Goal: Book appointment/travel/reservation

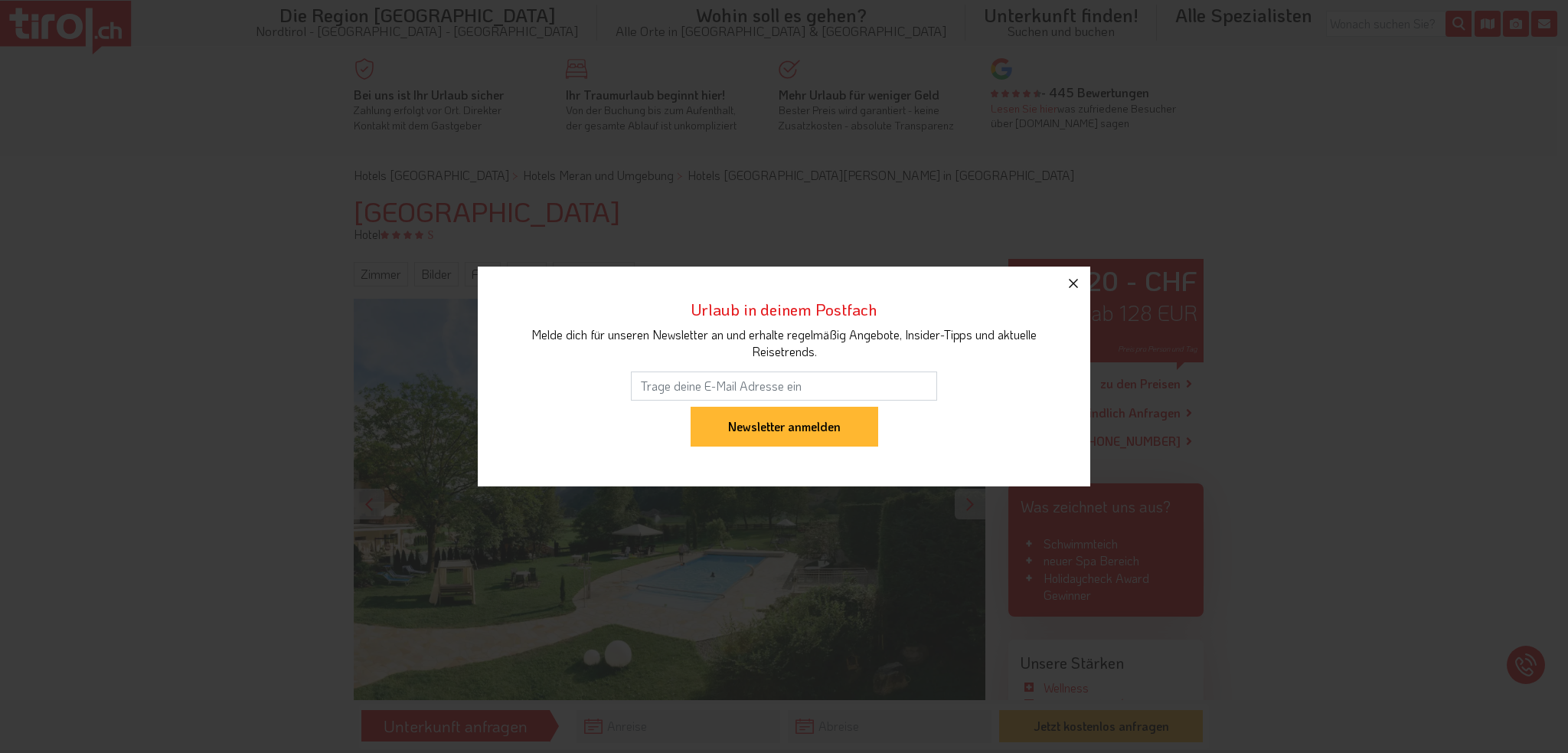
click at [1074, 294] on button "button" at bounding box center [1073, 283] width 34 height 34
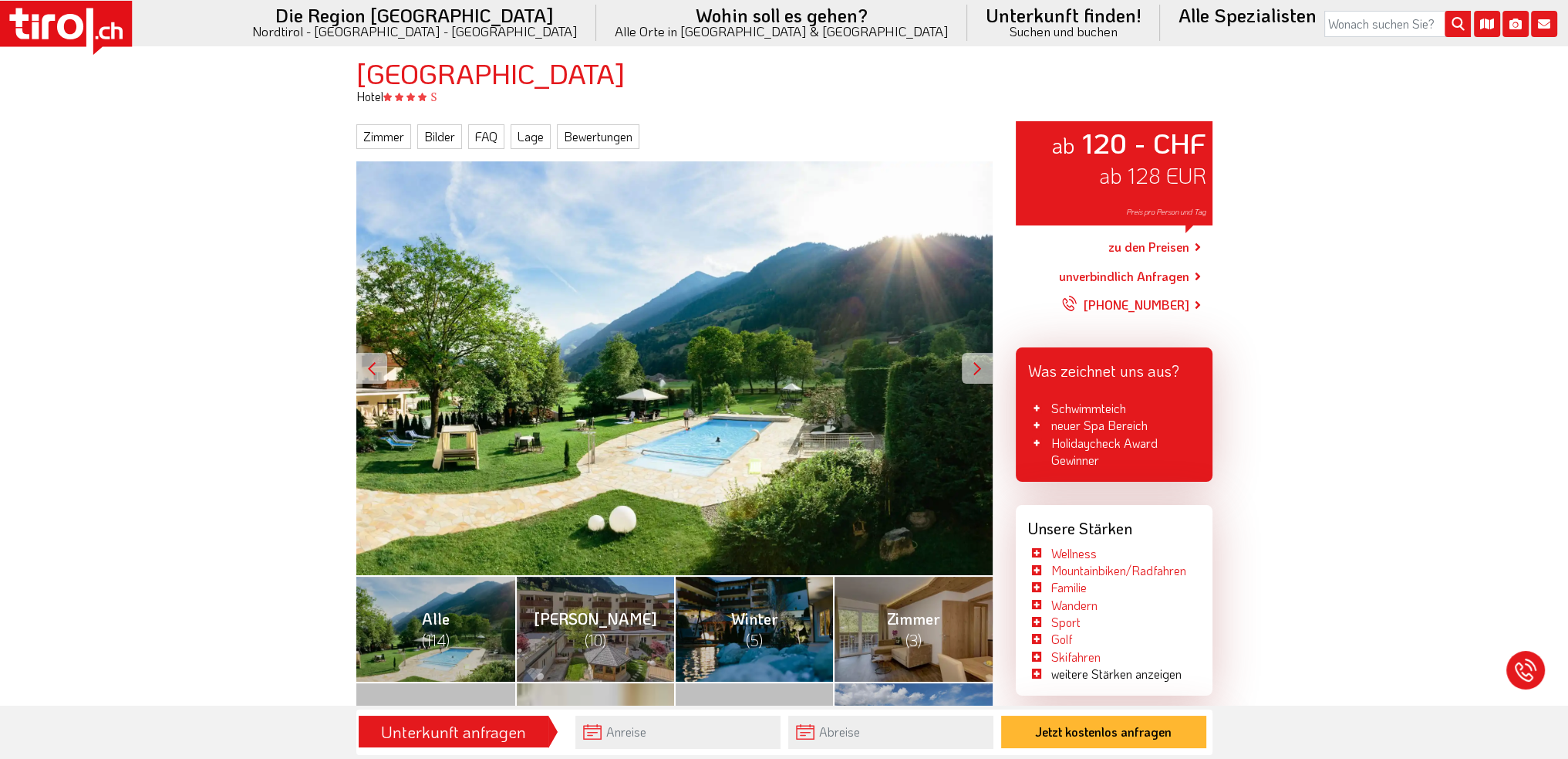
scroll to position [232, 0]
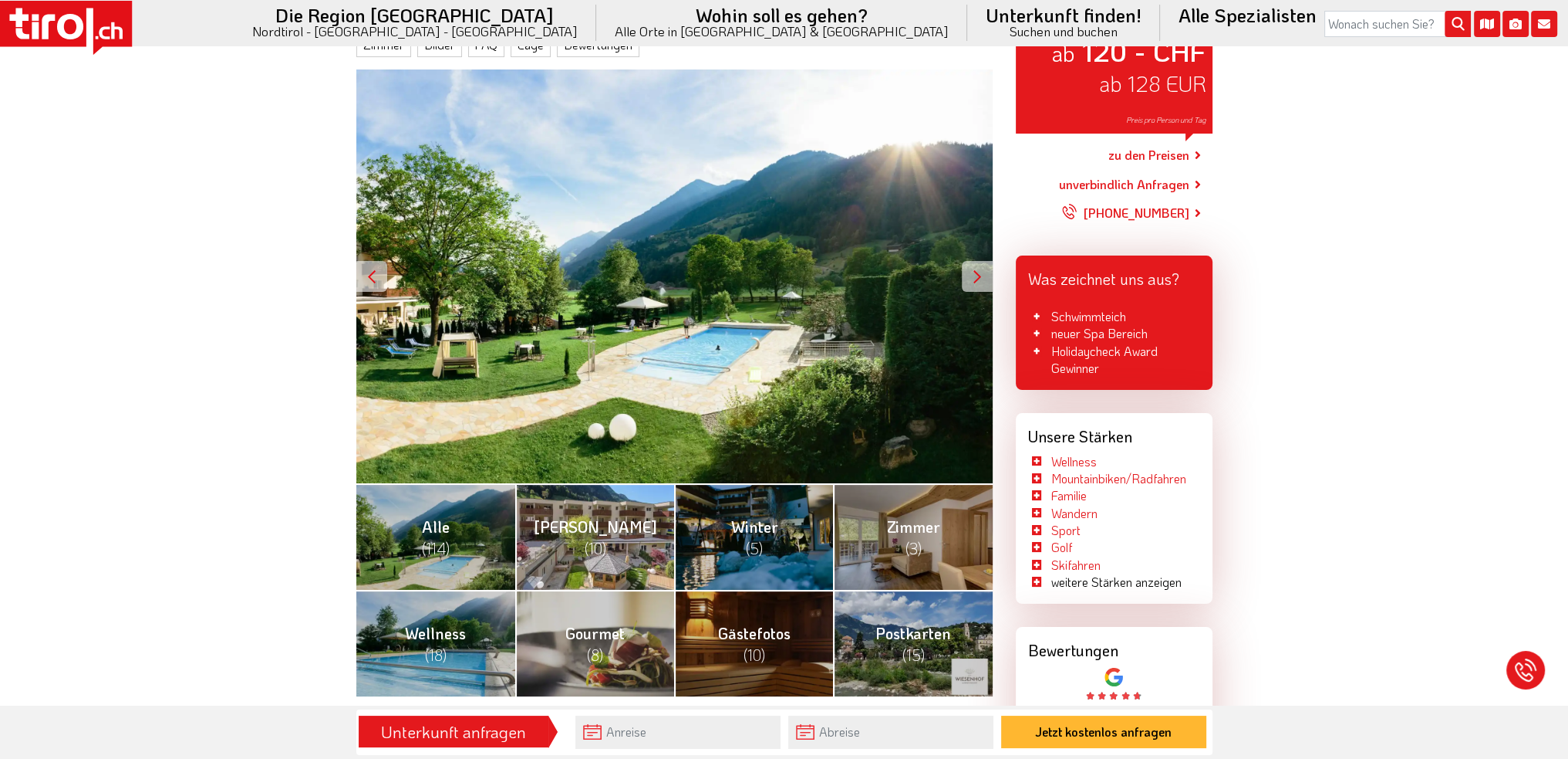
click at [592, 552] on span "(10)" at bounding box center [596, 548] width 22 height 20
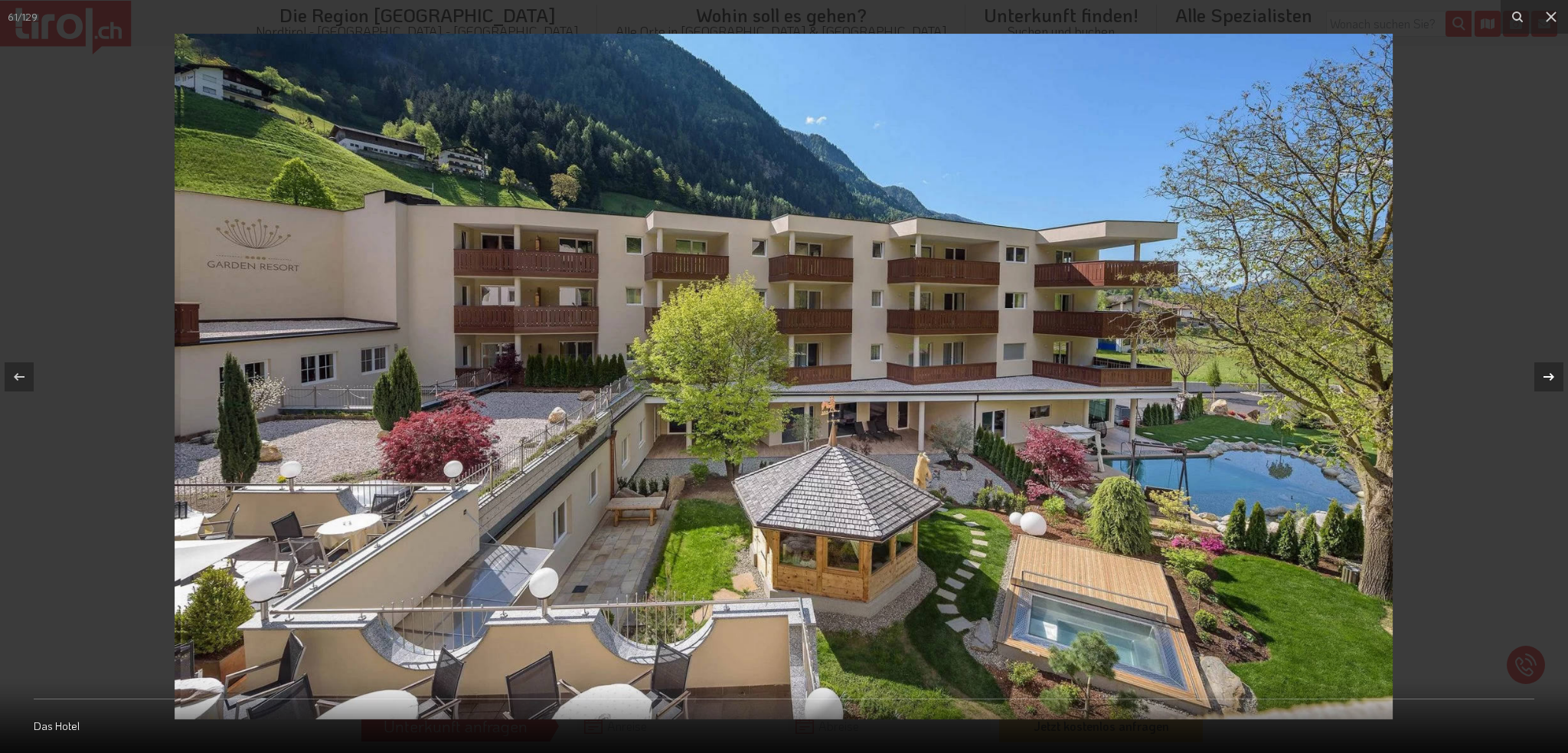
click at [1546, 374] on icon at bounding box center [1548, 377] width 19 height 19
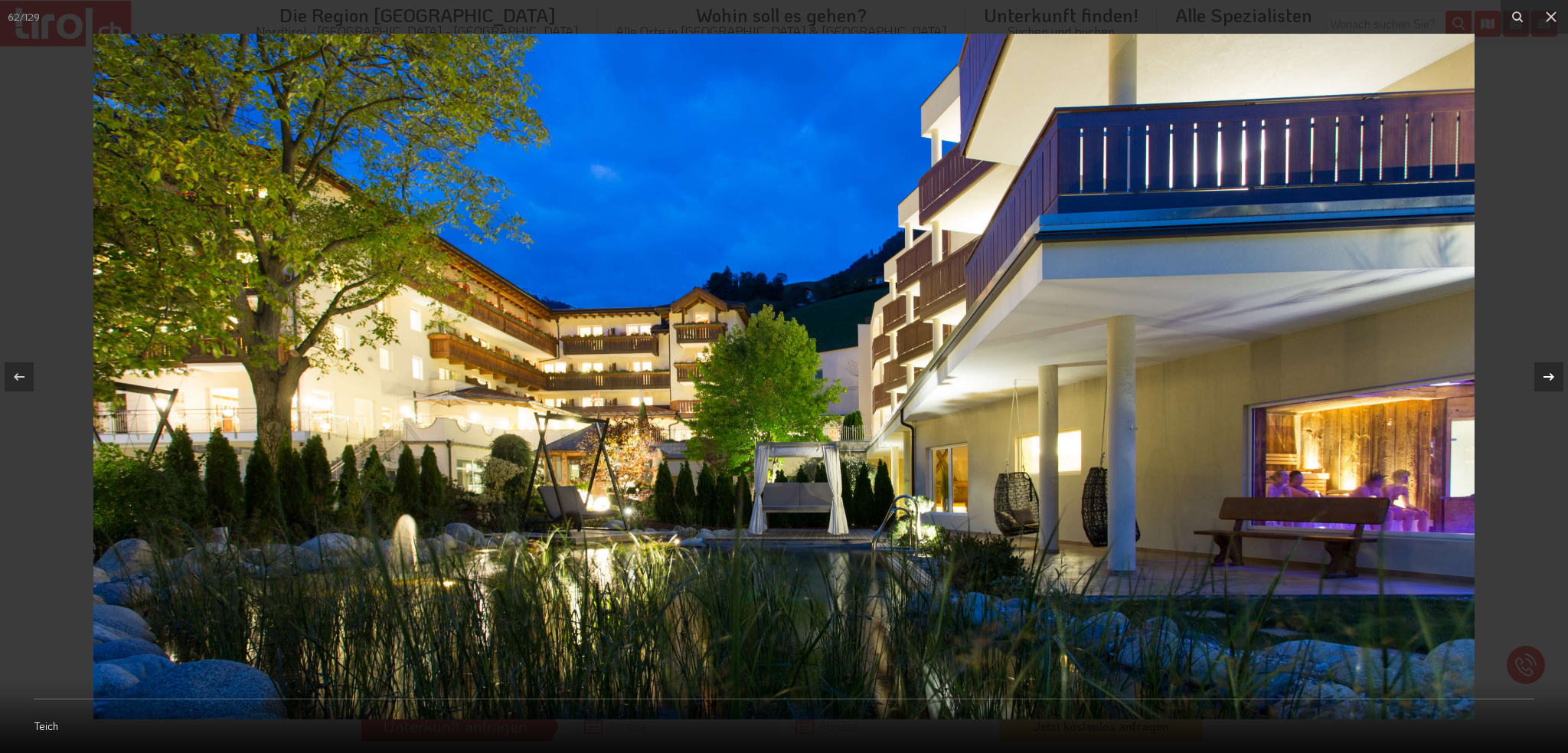
click at [1546, 374] on icon at bounding box center [1548, 377] width 19 height 19
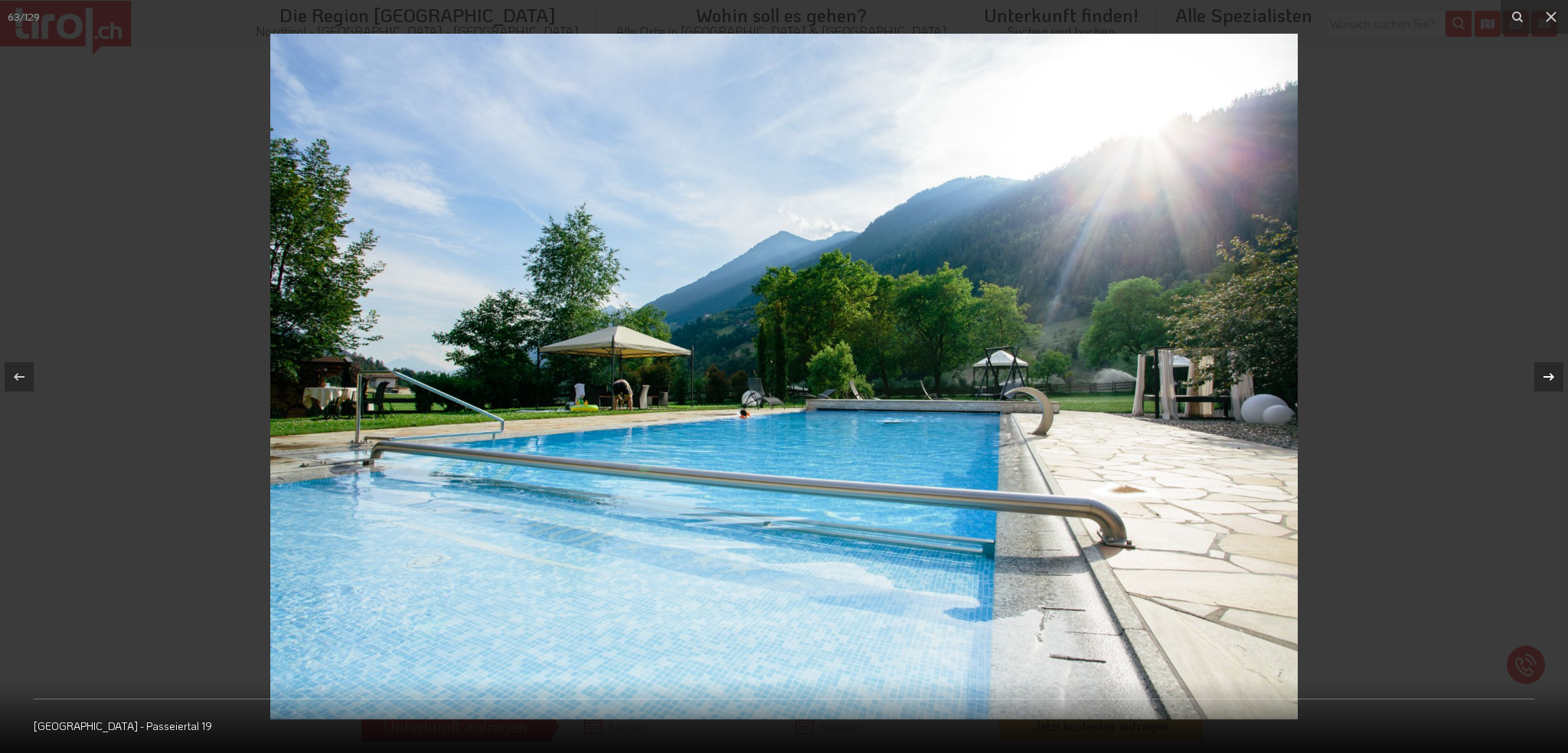
click at [1546, 374] on icon at bounding box center [1548, 377] width 19 height 19
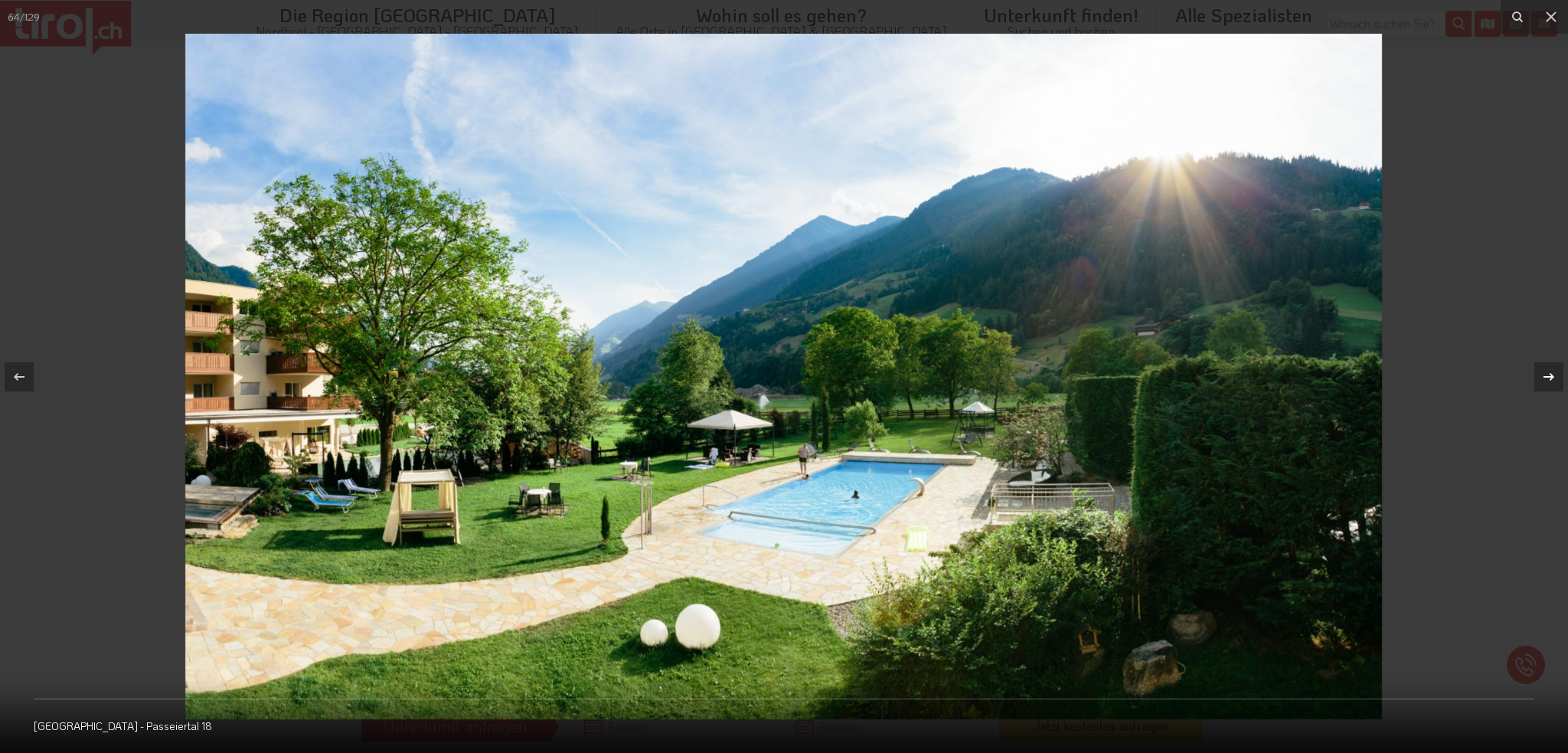
click at [1546, 374] on icon at bounding box center [1548, 377] width 19 height 19
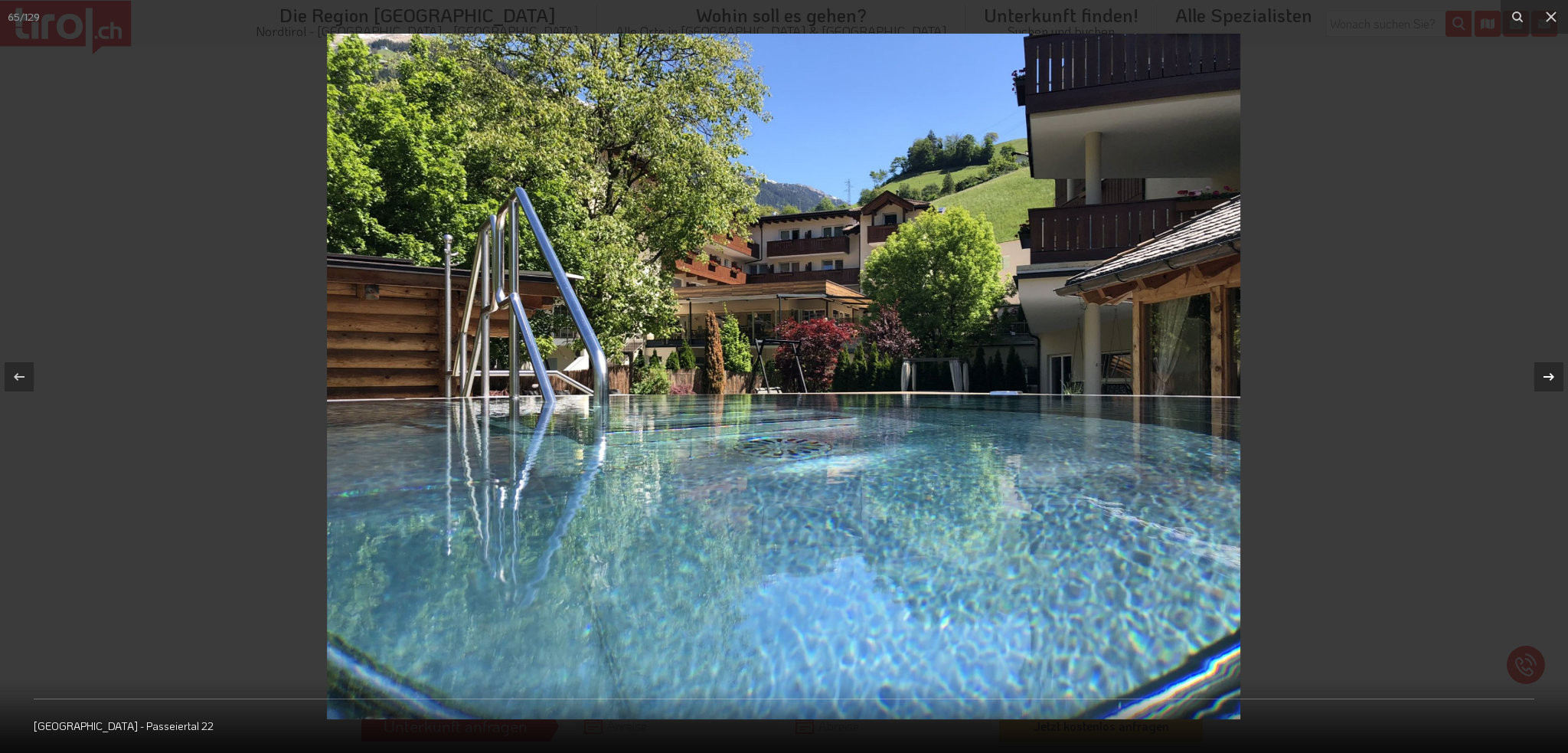
click at [1546, 374] on icon at bounding box center [1548, 377] width 19 height 19
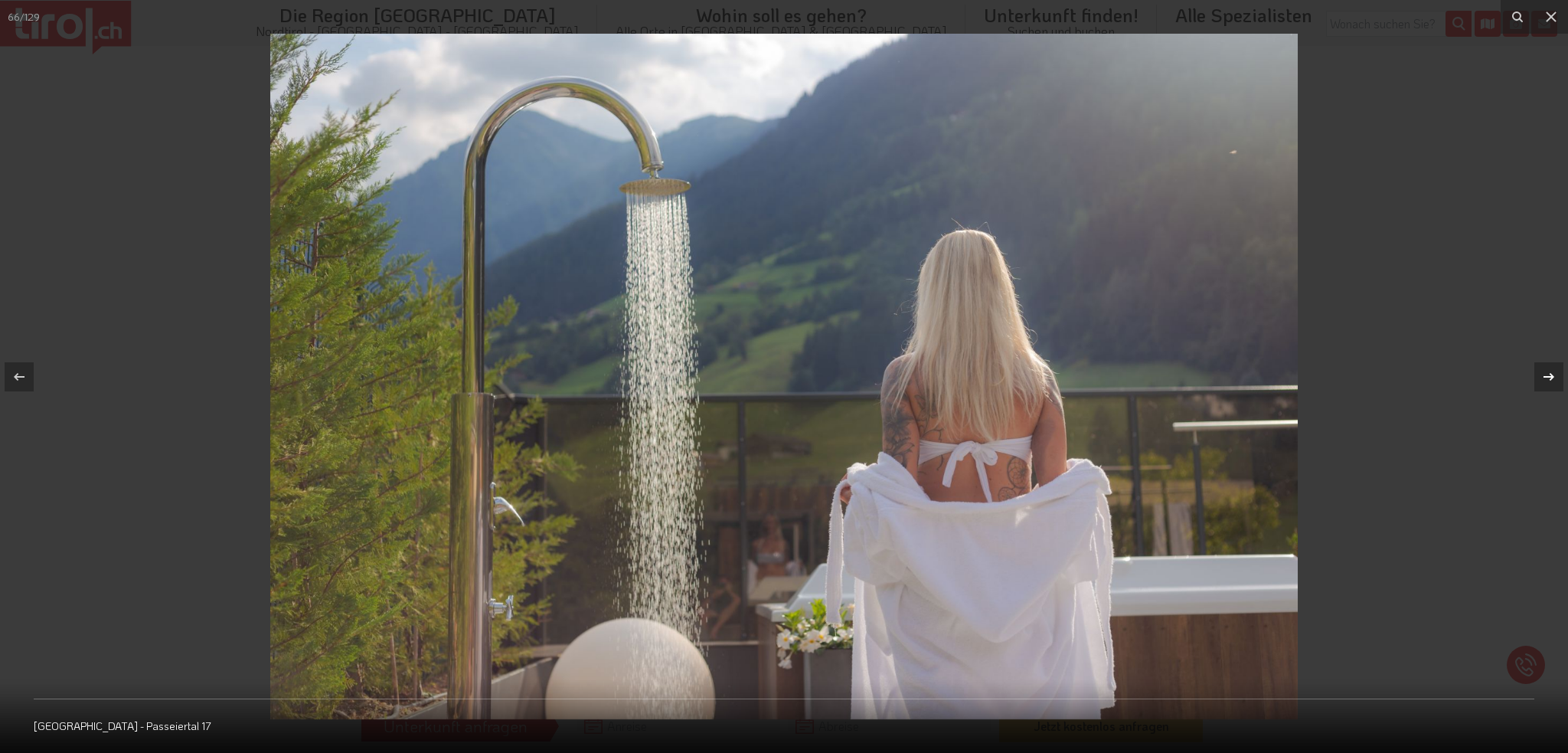
click at [1546, 374] on icon at bounding box center [1548, 377] width 19 height 19
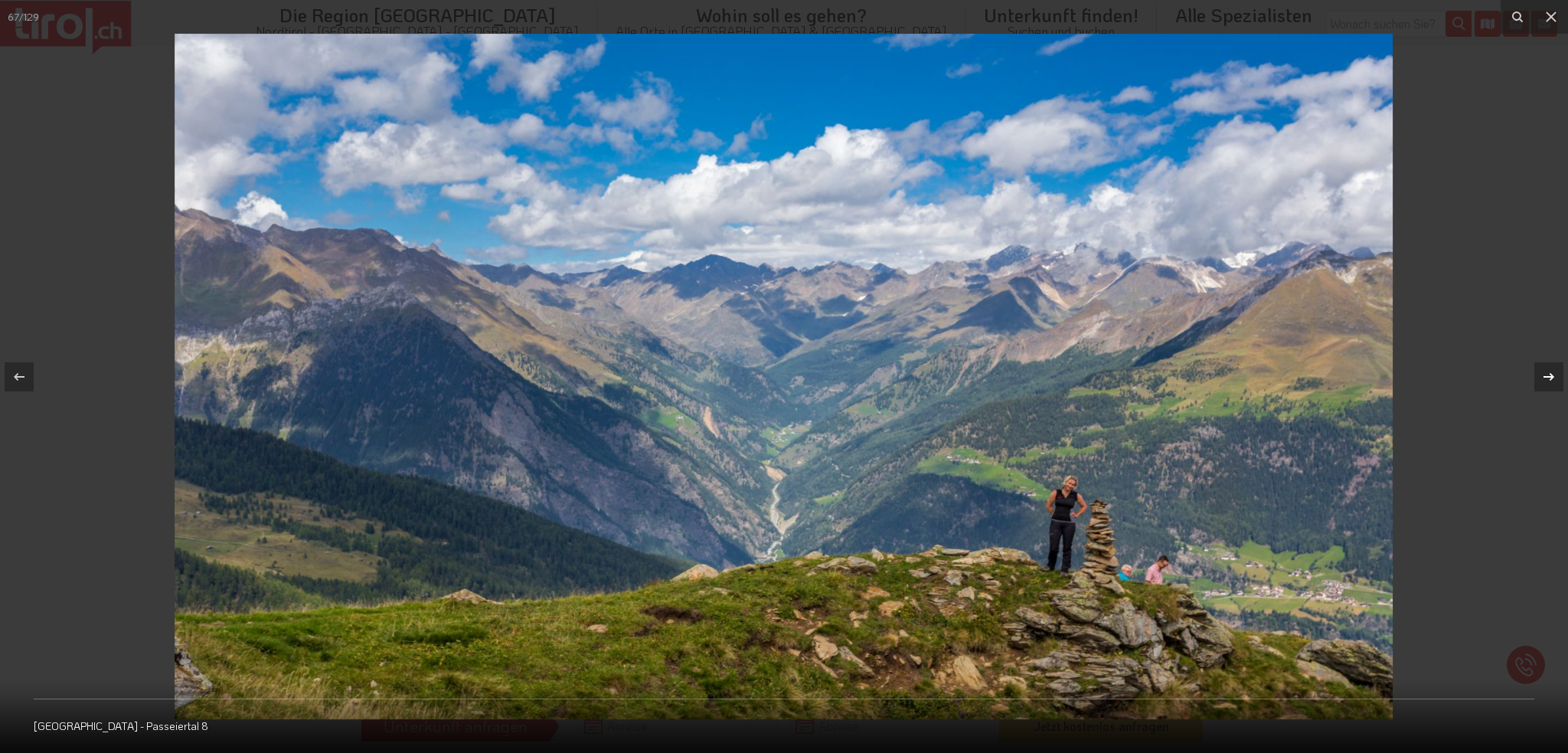
click at [1546, 374] on icon at bounding box center [1548, 377] width 19 height 19
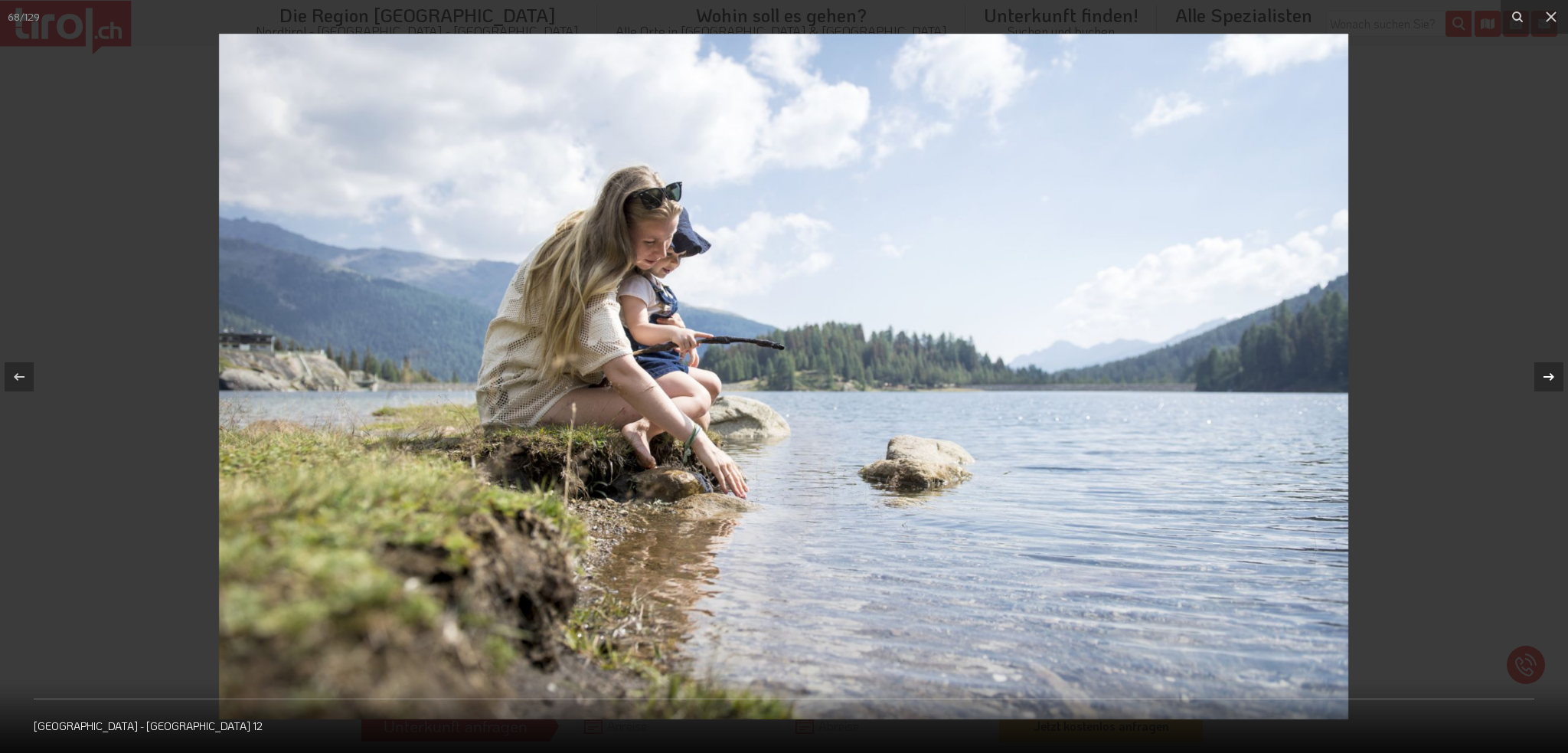
click at [1546, 374] on icon at bounding box center [1548, 377] width 19 height 19
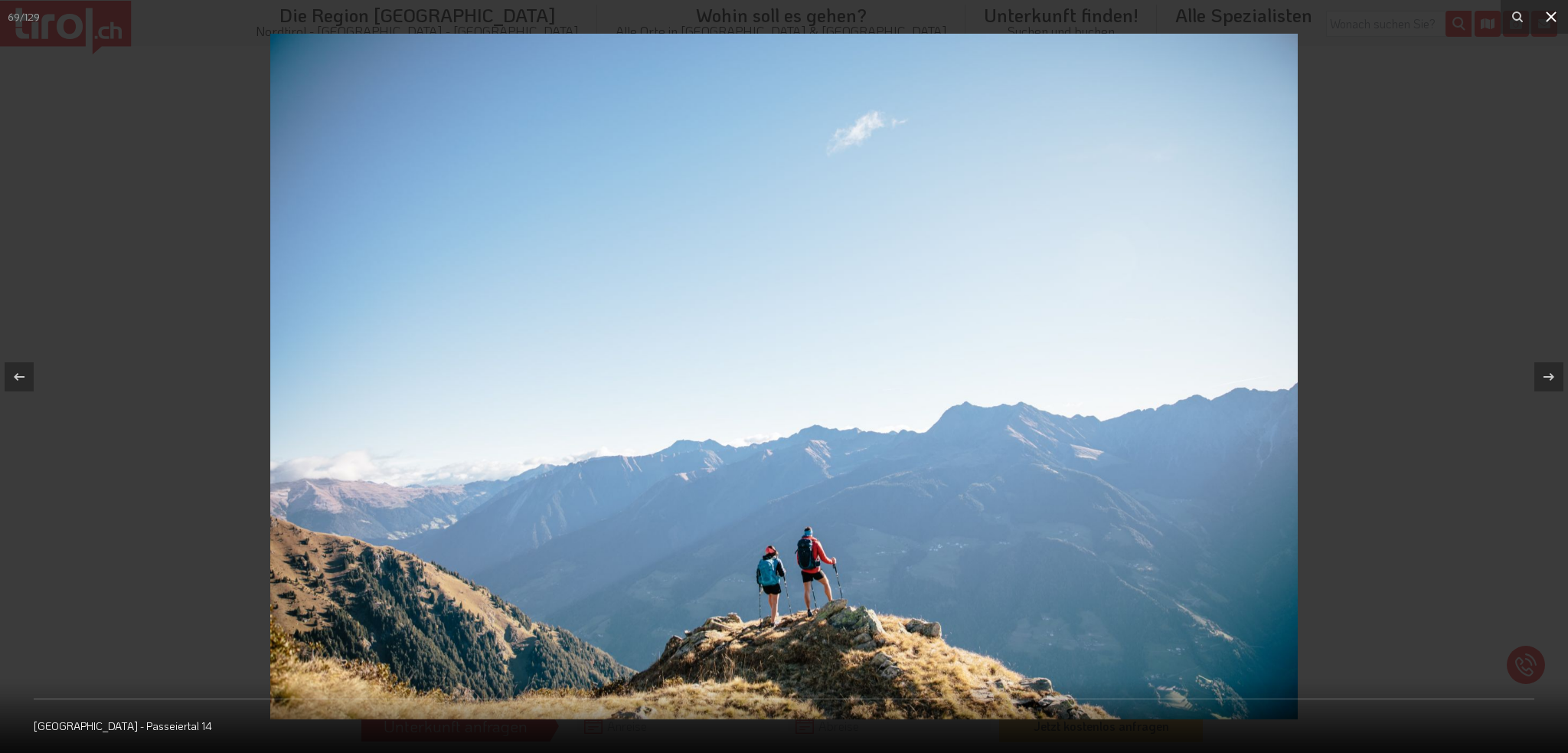
click at [1539, 22] on button at bounding box center [1551, 17] width 34 height 34
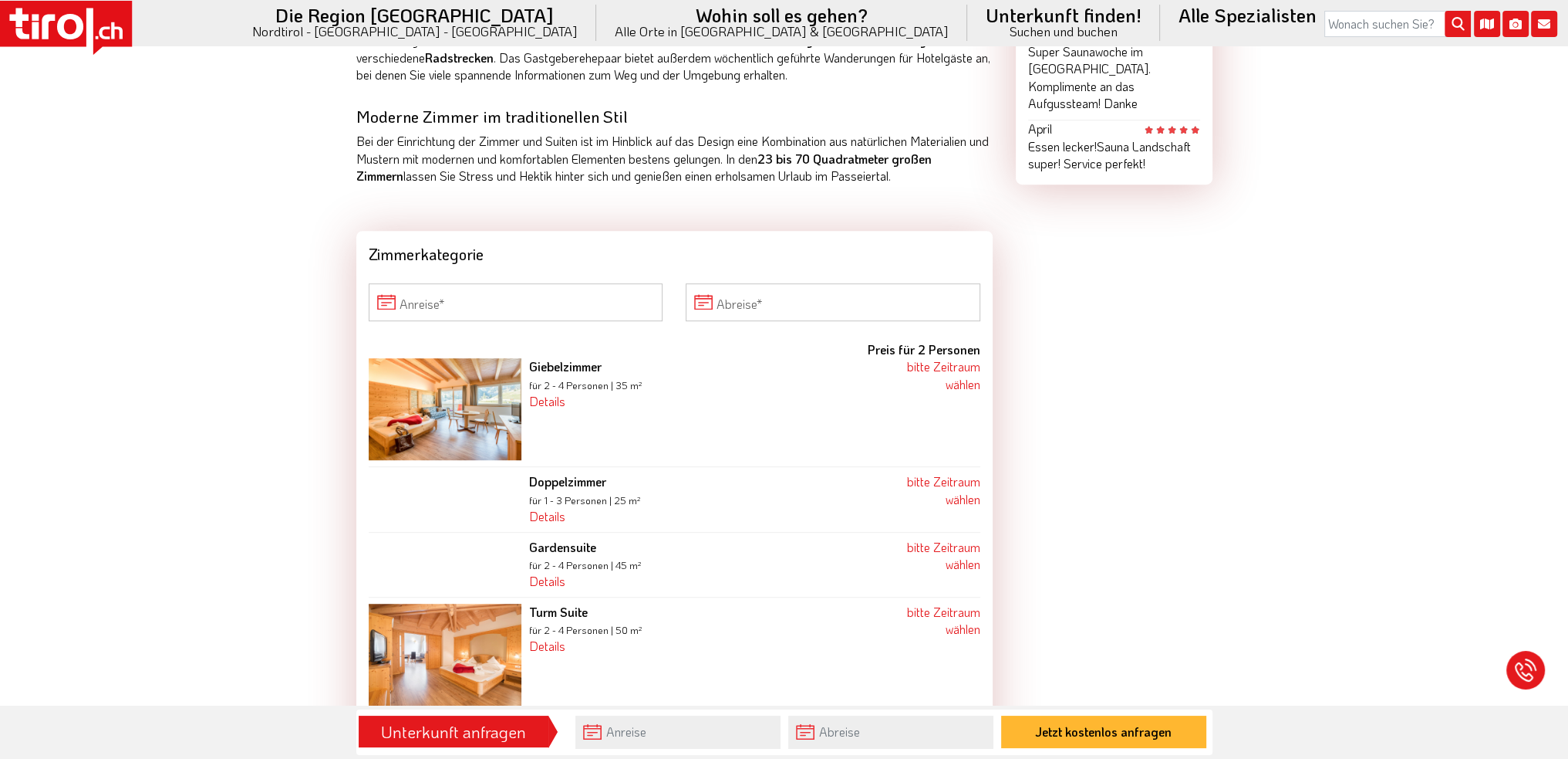
scroll to position [1466, 0]
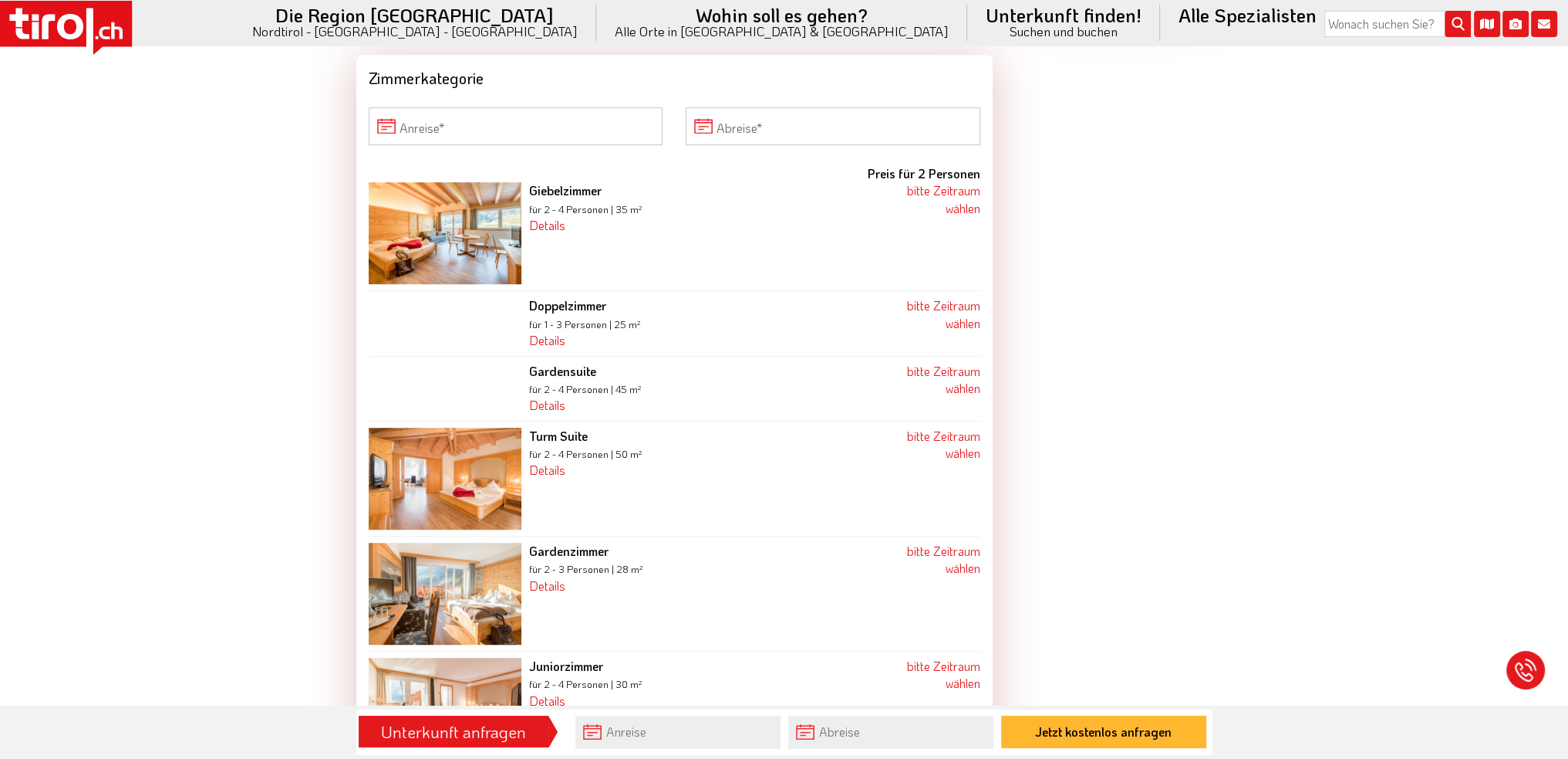
click at [488, 592] on img at bounding box center [445, 594] width 153 height 102
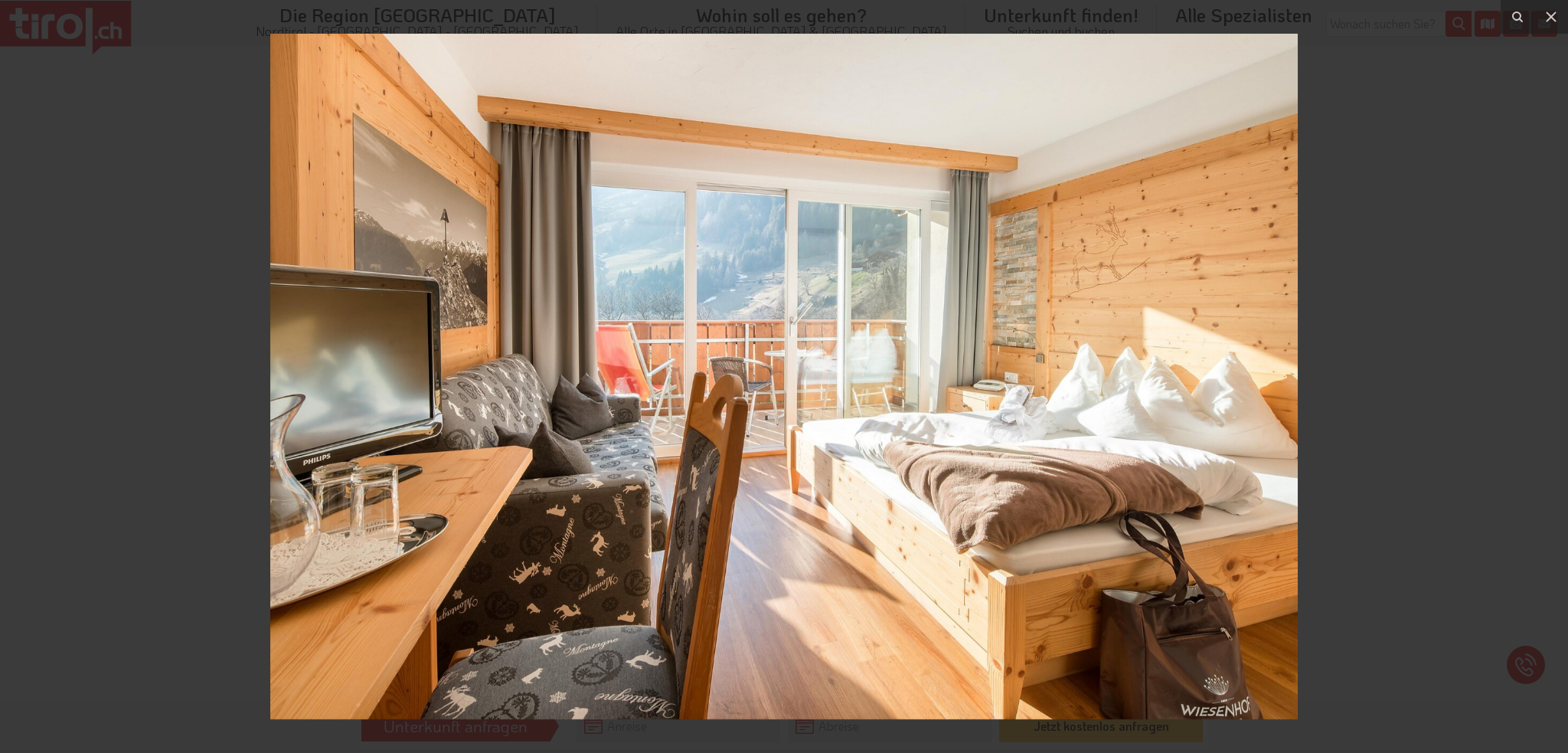
click at [1203, 631] on img at bounding box center [784, 376] width 1028 height 686
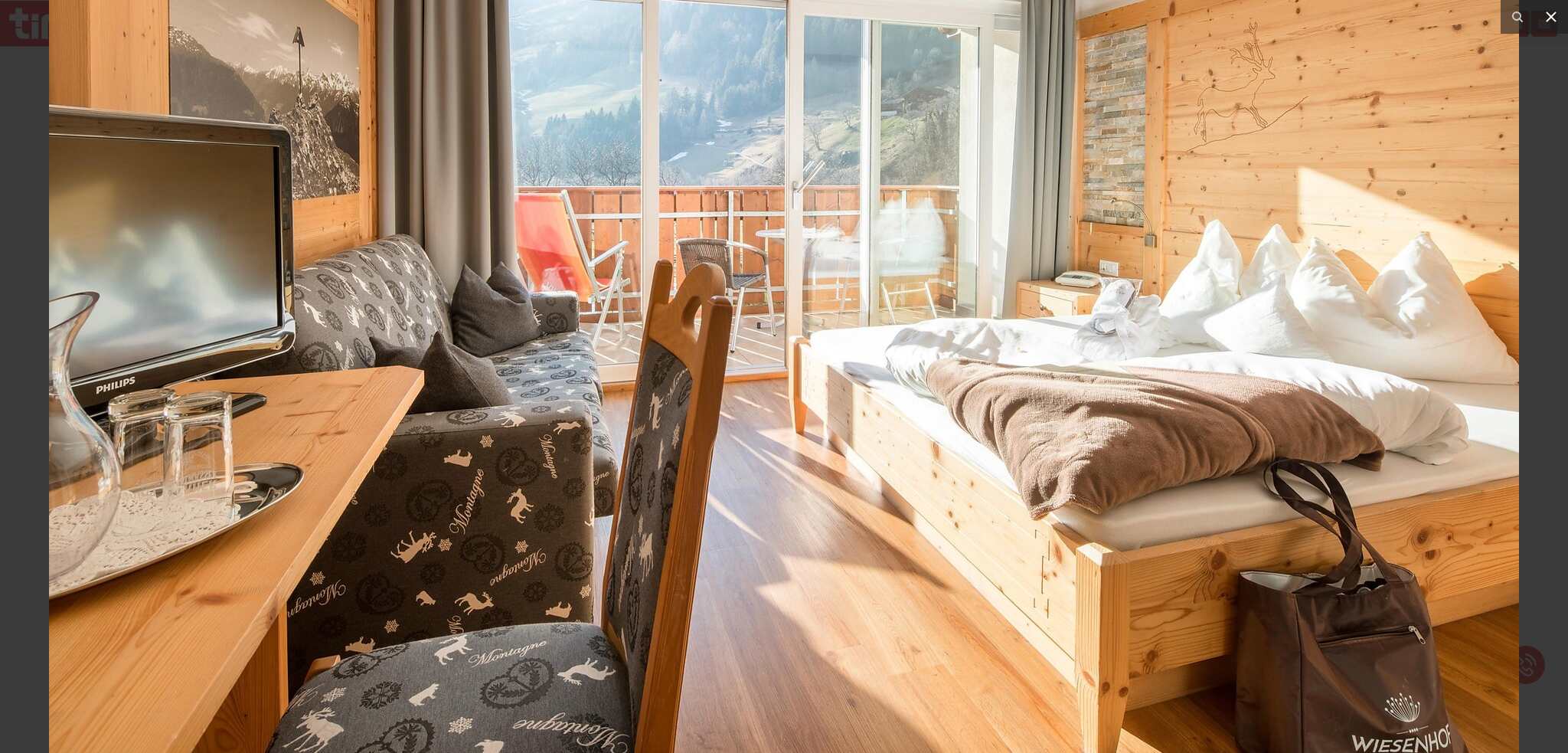
click at [1549, 18] on icon at bounding box center [1550, 16] width 10 height 10
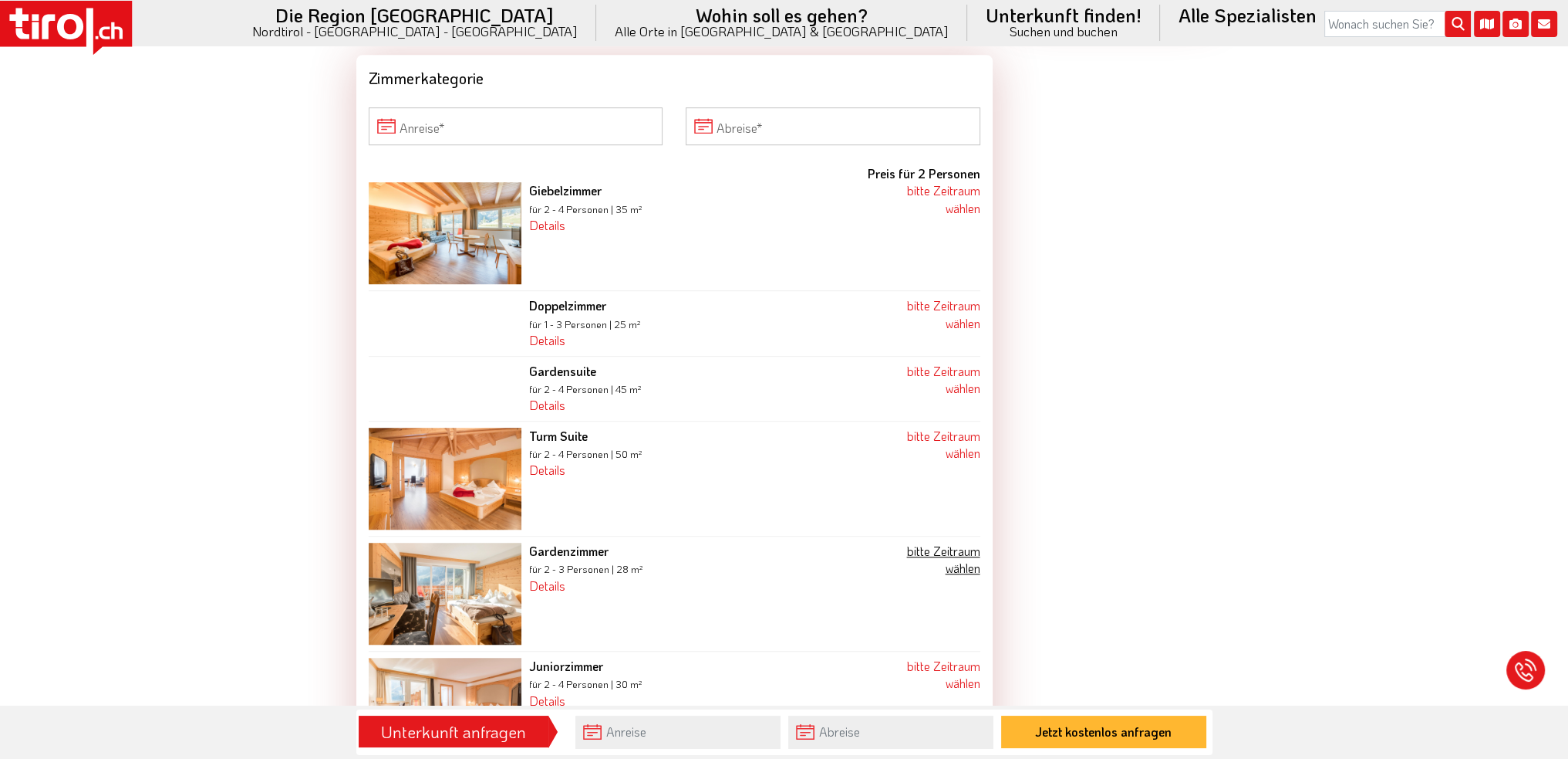
click at [929, 552] on link "bitte Zeitraum wählen" at bounding box center [943, 559] width 74 height 33
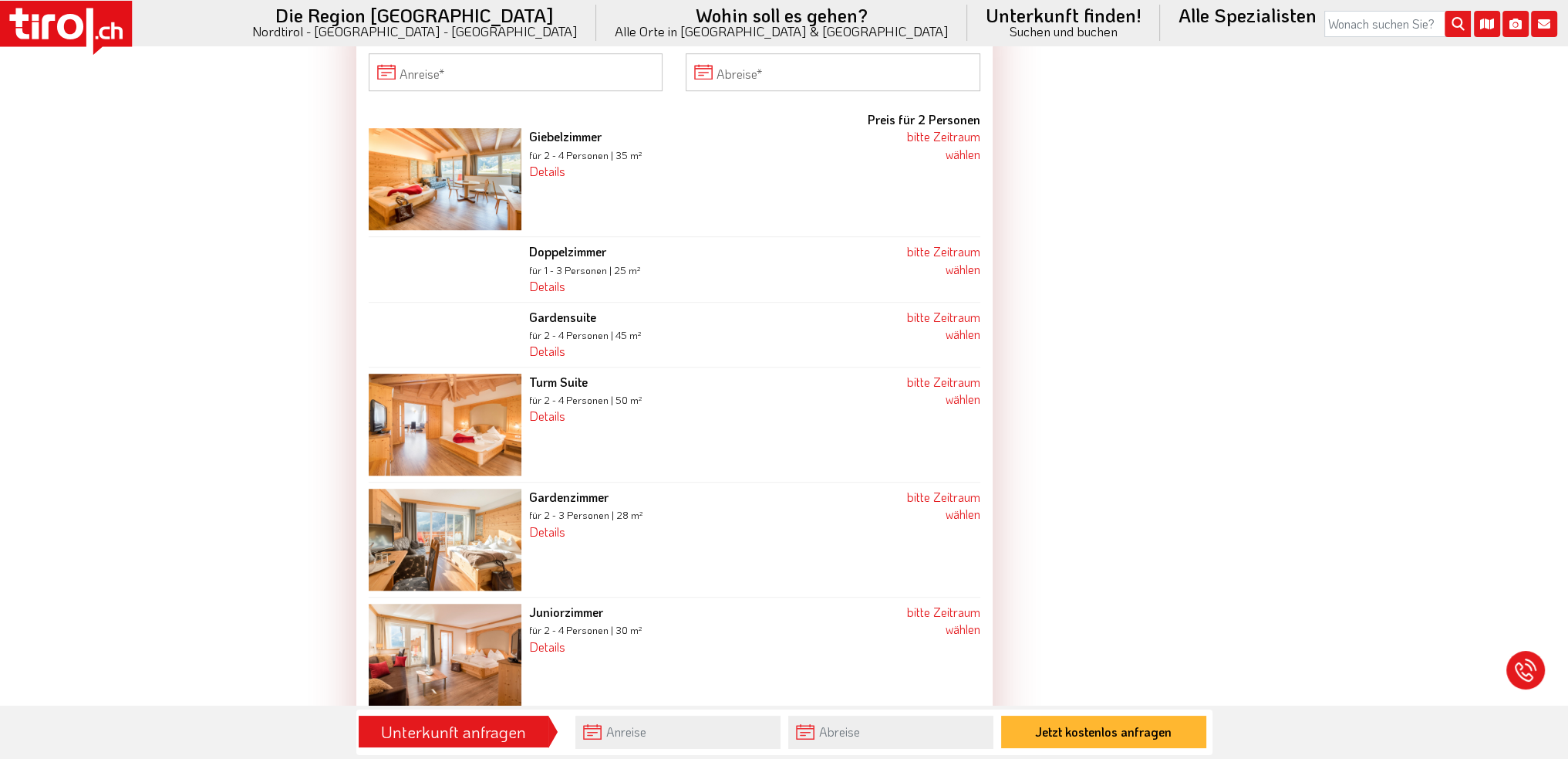
click at [472, 55] on div ".st0{fill:#FFFFFF}.st1{fill:#E31017} Die Region [GEOGRAPHIC_DATA] [GEOGRAPHIC_D…" at bounding box center [784, 28] width 1568 height 58
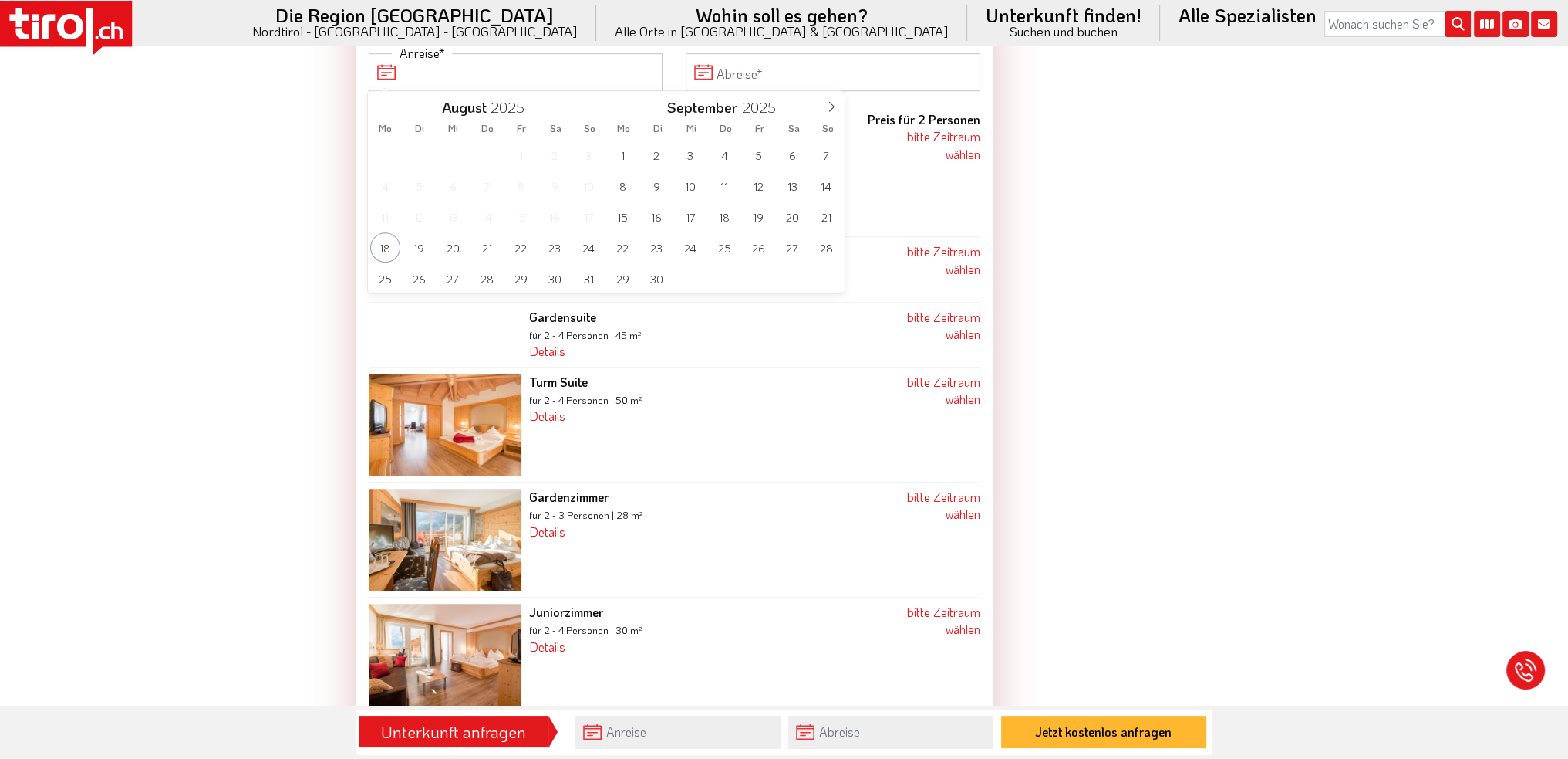
click at [470, 66] on input "Anreise" at bounding box center [515, 71] width 295 height 37
click at [825, 209] on span "21" at bounding box center [826, 217] width 30 height 30
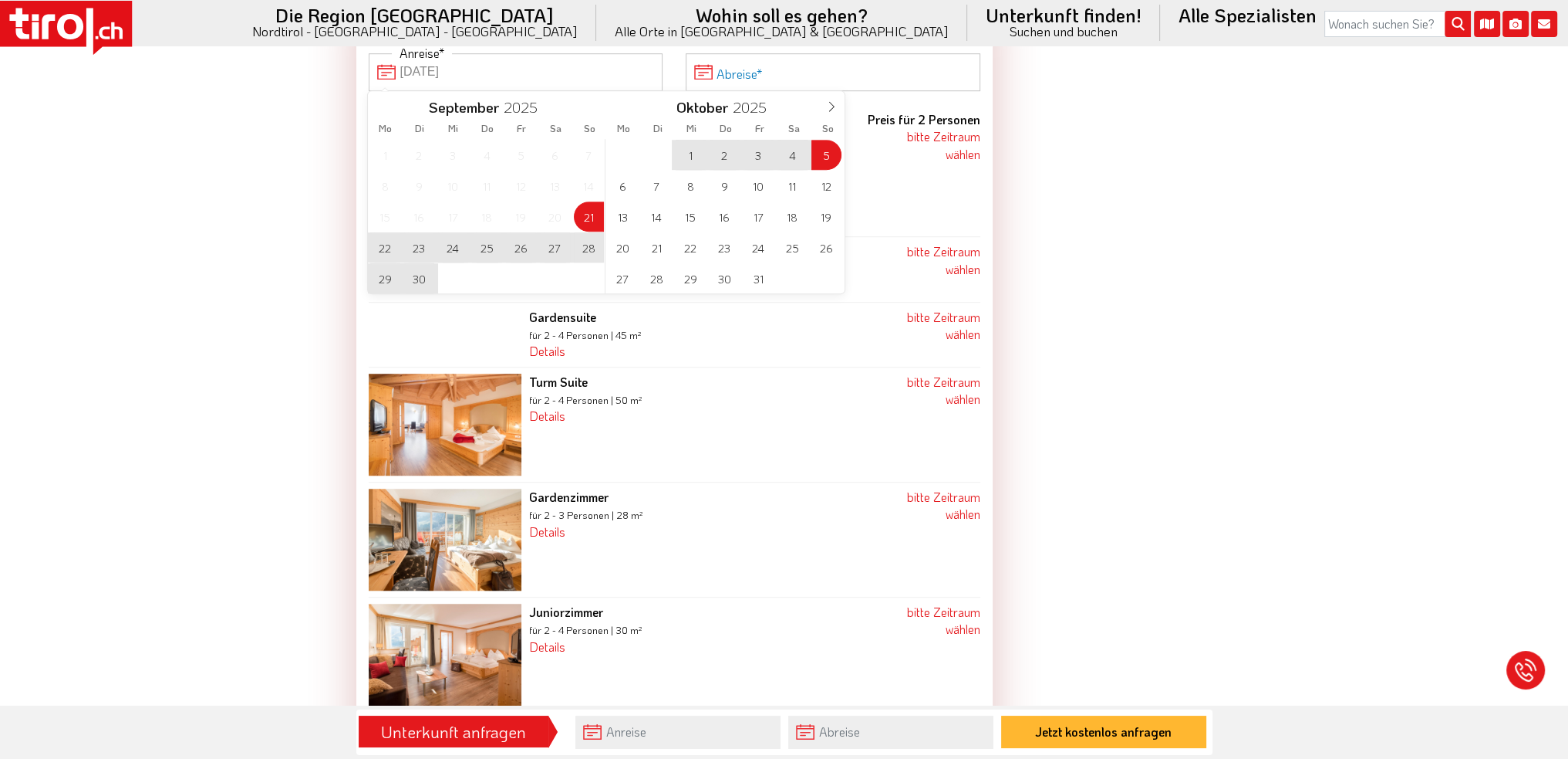
click at [833, 68] on input "Abreise" at bounding box center [833, 71] width 295 height 37
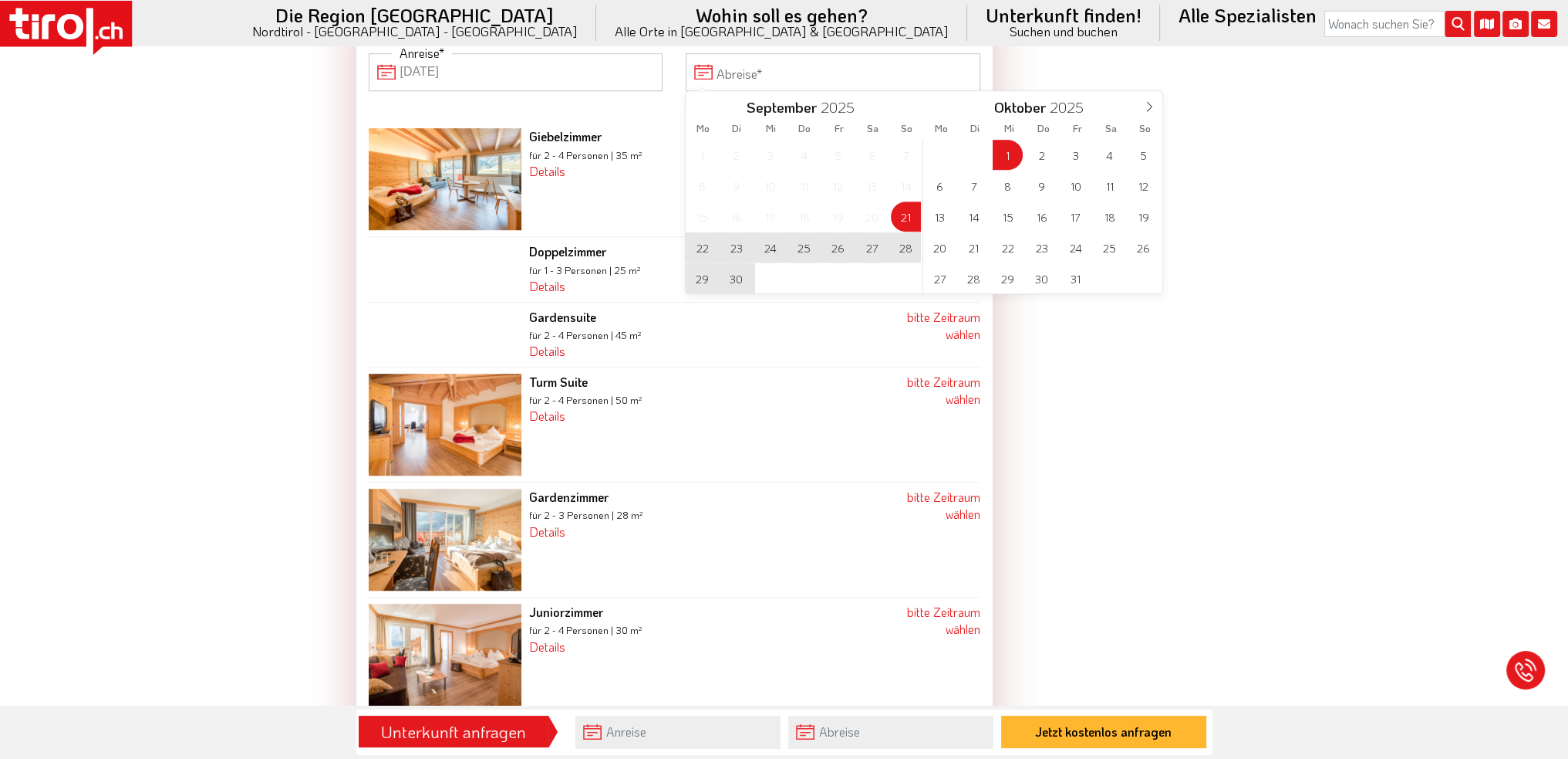
click at [1012, 157] on span "1" at bounding box center [1008, 155] width 30 height 30
type input "[DATE]"
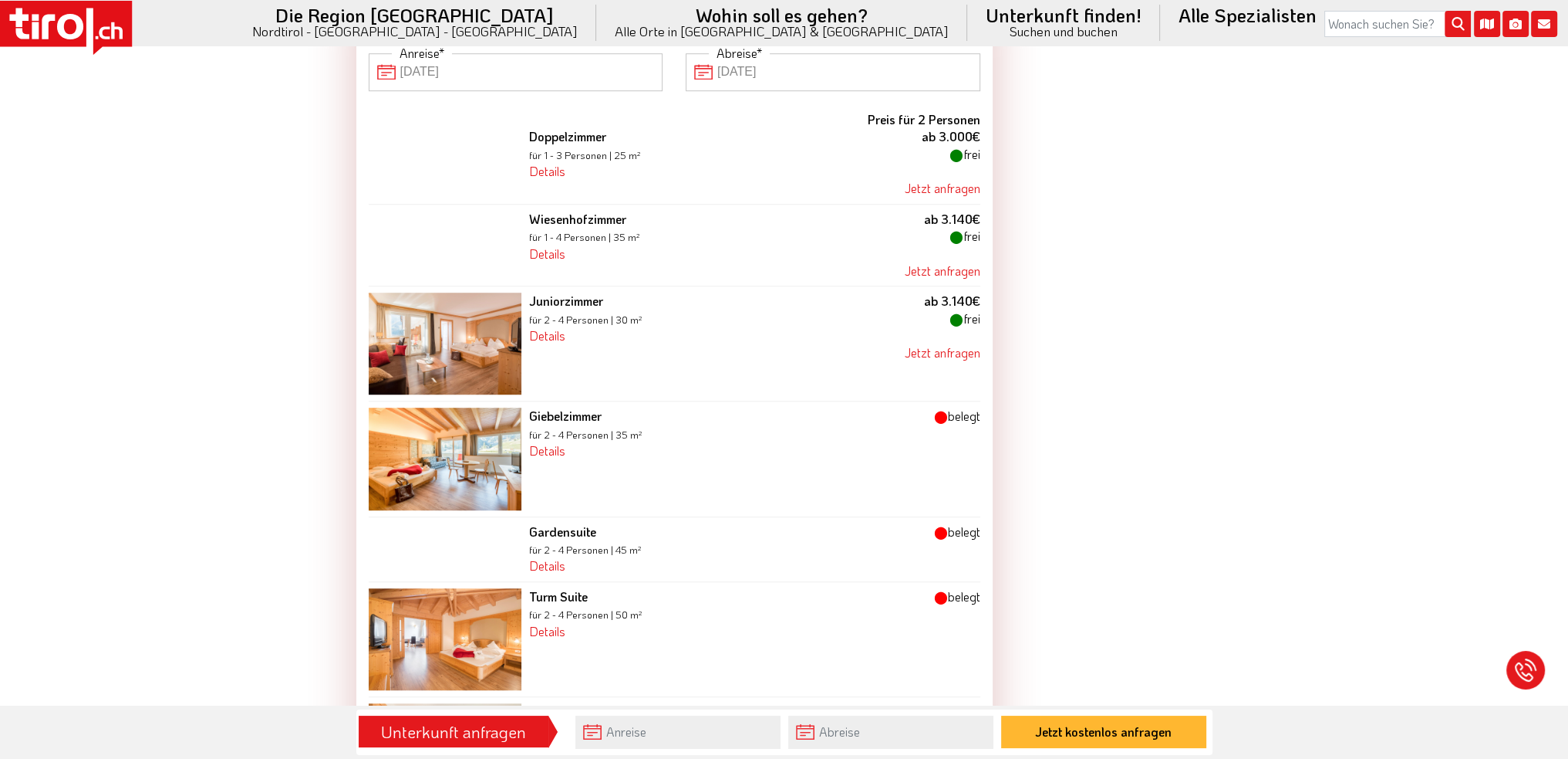
click at [508, 331] on img at bounding box center [445, 343] width 153 height 102
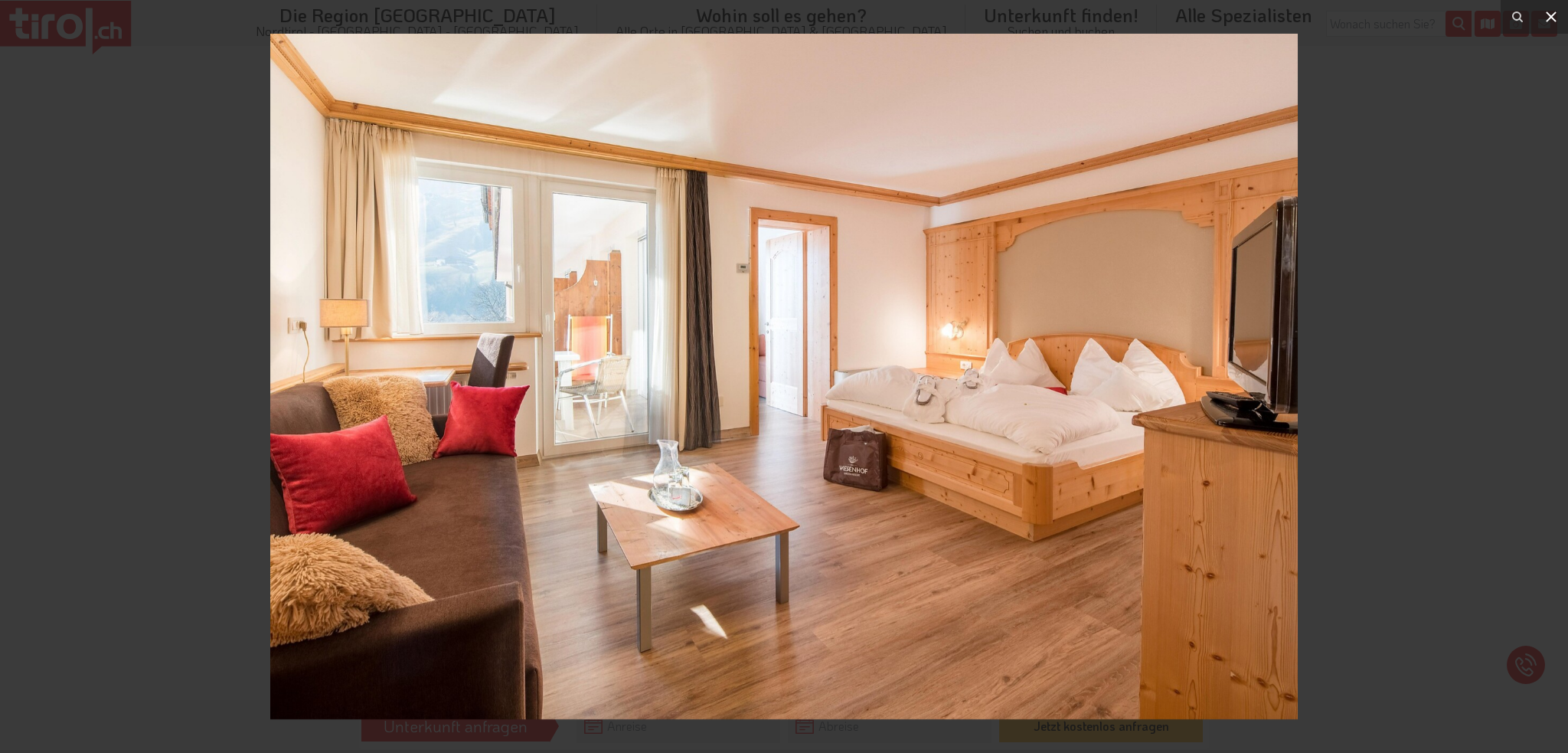
click at [1543, 26] on button at bounding box center [1551, 17] width 34 height 34
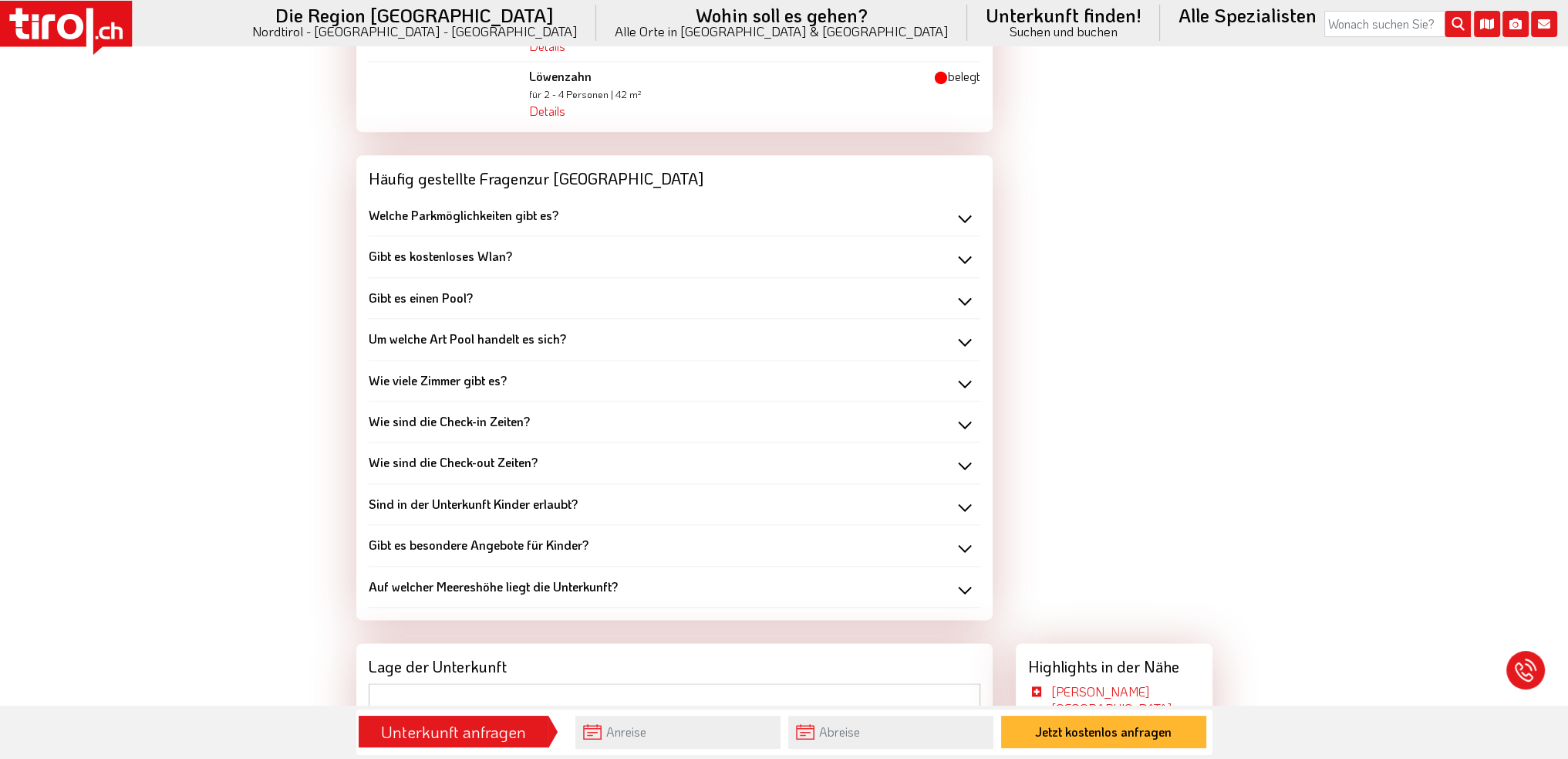
scroll to position [2524, 0]
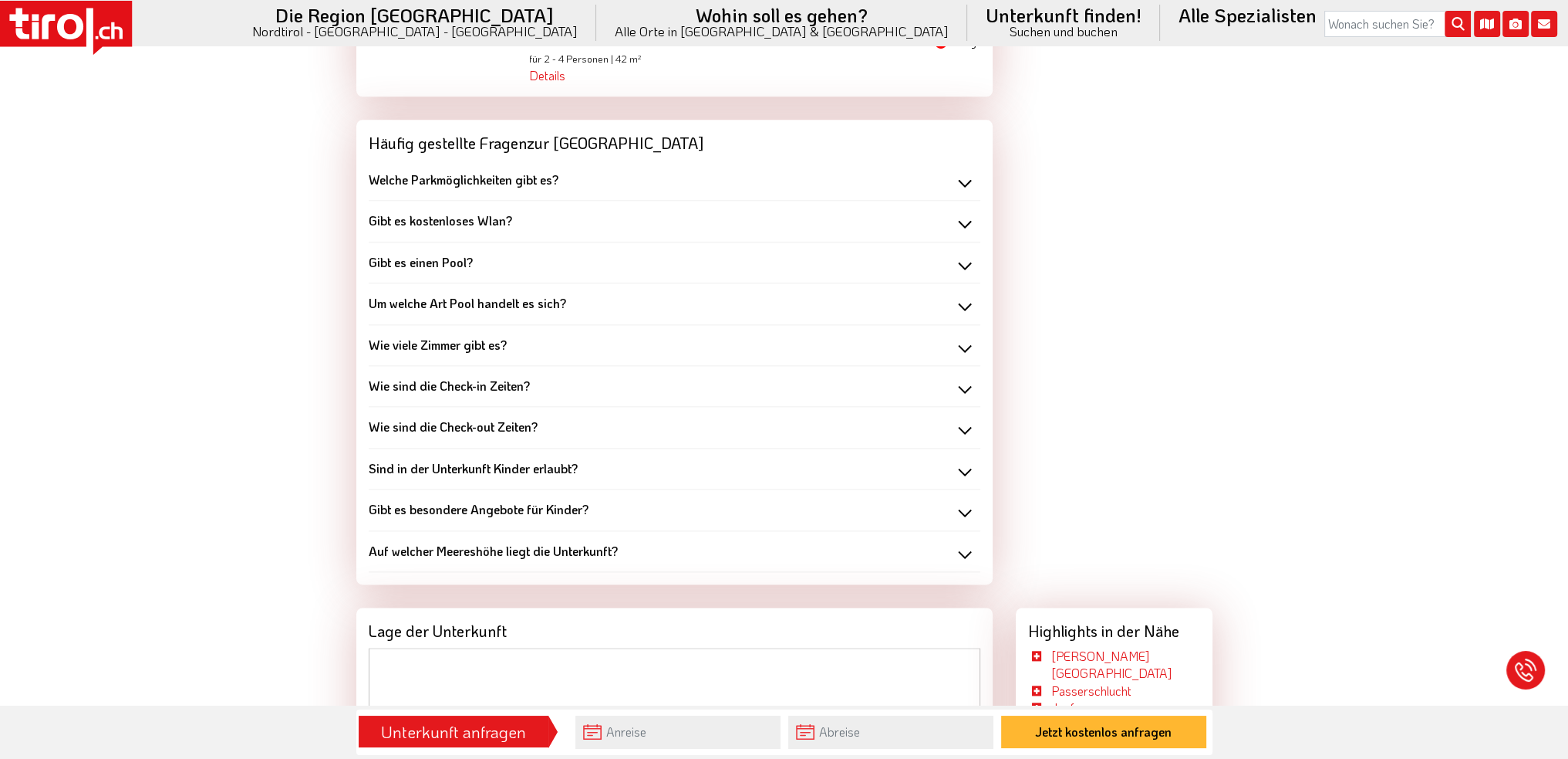
click at [636, 182] on div "Welche Parkmöglichkeiten gibt es?" at bounding box center [674, 180] width 612 height 17
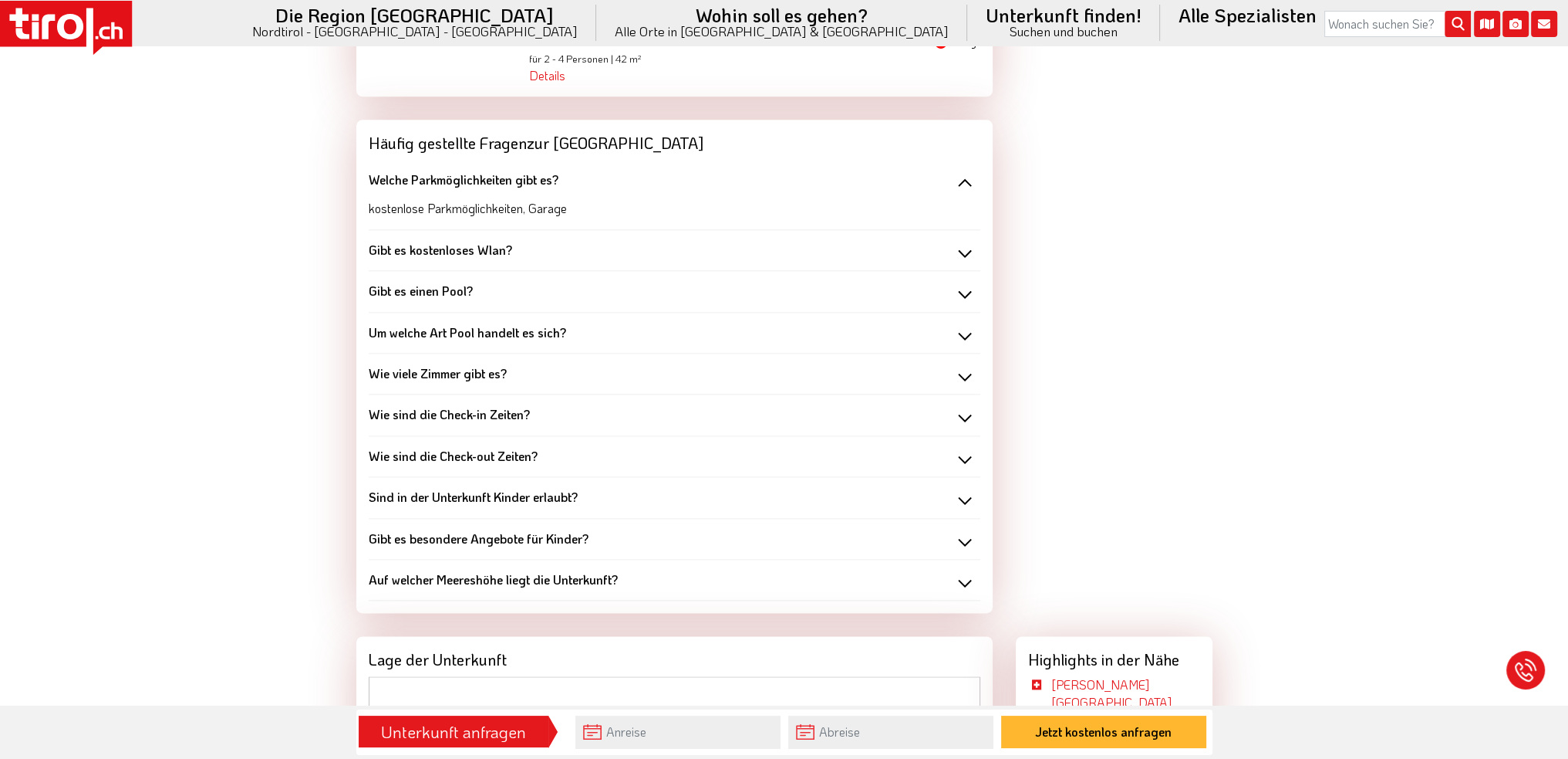
click at [636, 182] on div "Welche Parkmöglichkeiten gibt es?" at bounding box center [674, 180] width 612 height 17
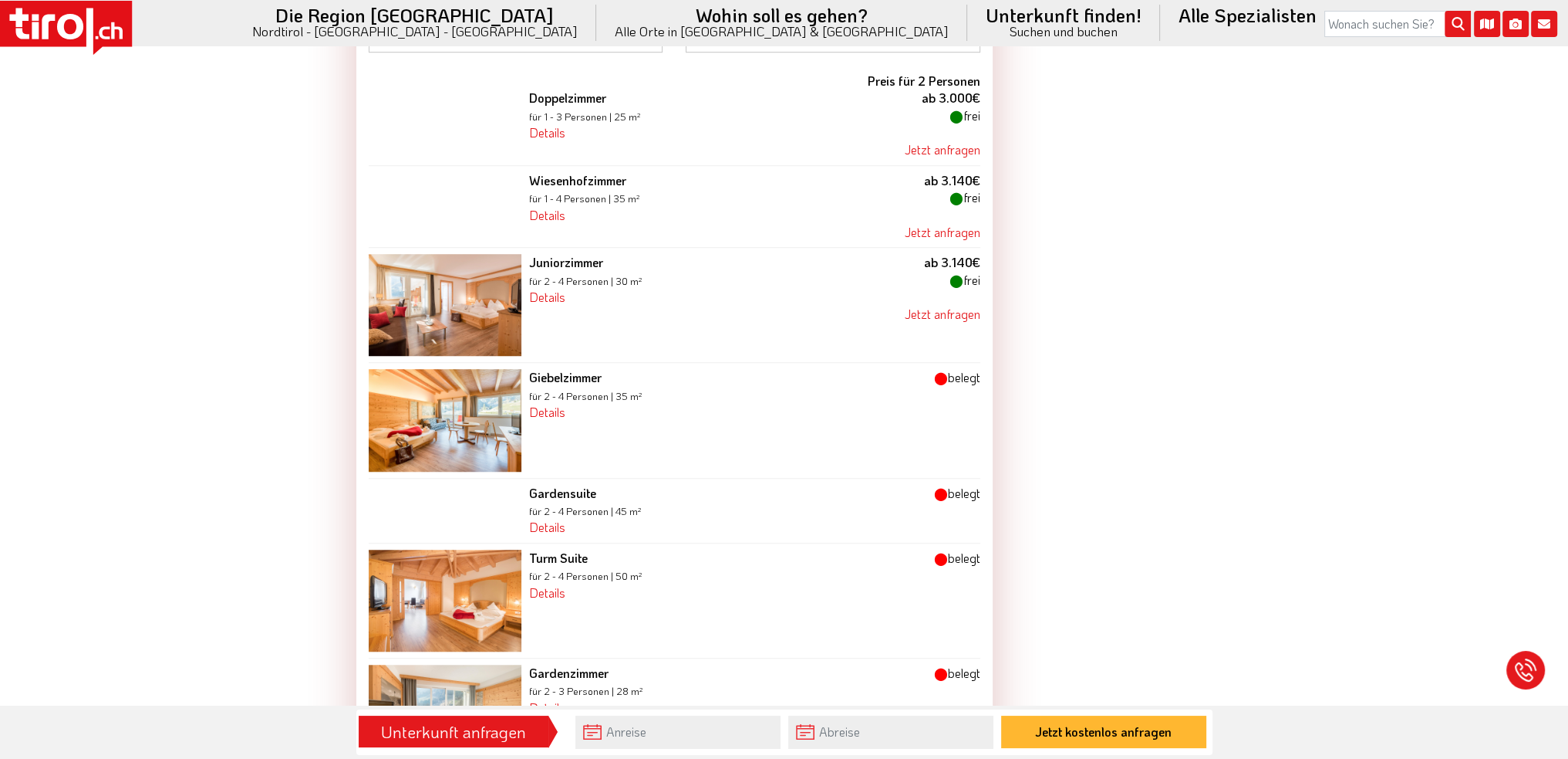
scroll to position [1698, 0]
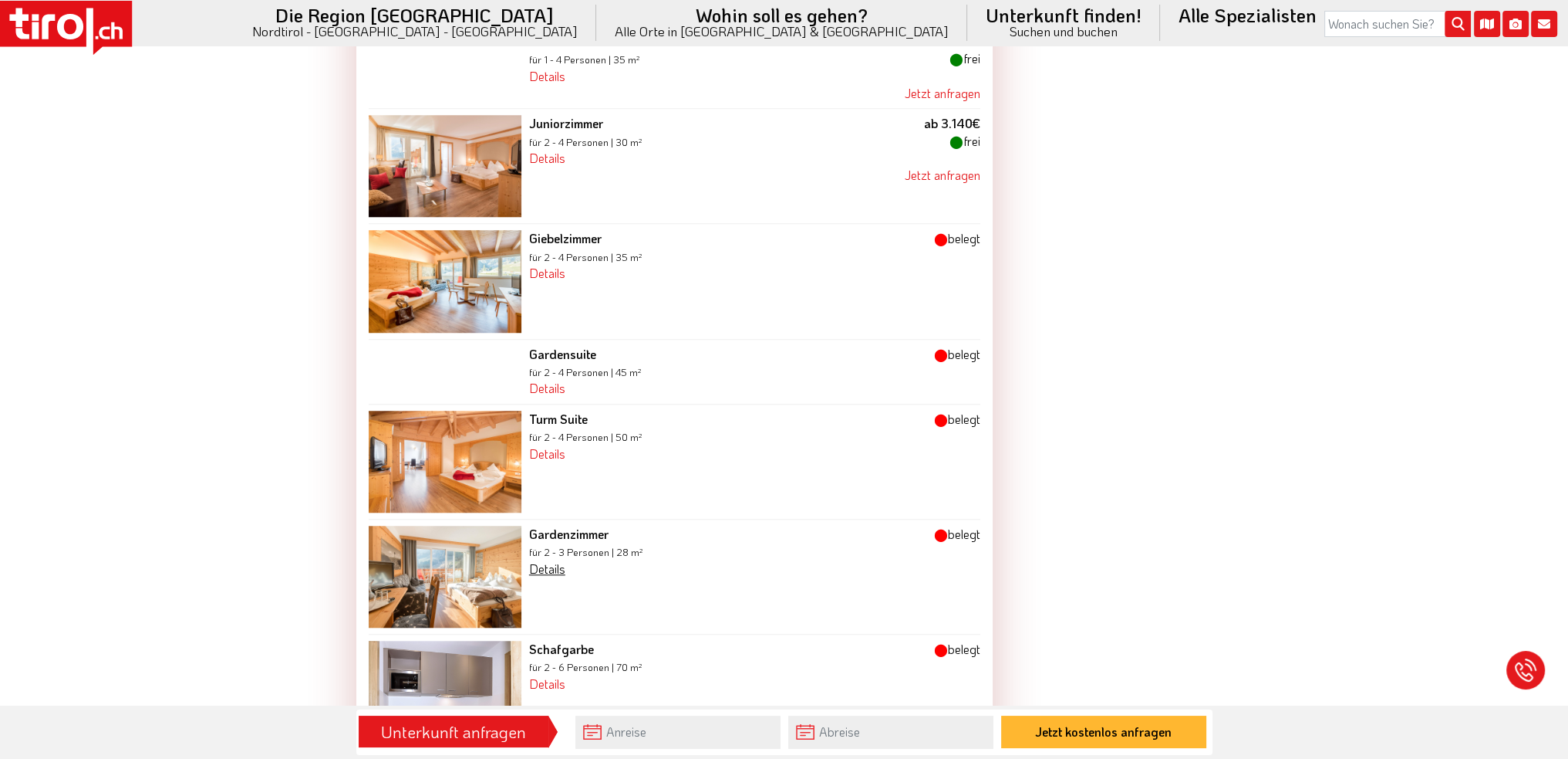
click at [538, 570] on link "Details" at bounding box center [547, 568] width 36 height 16
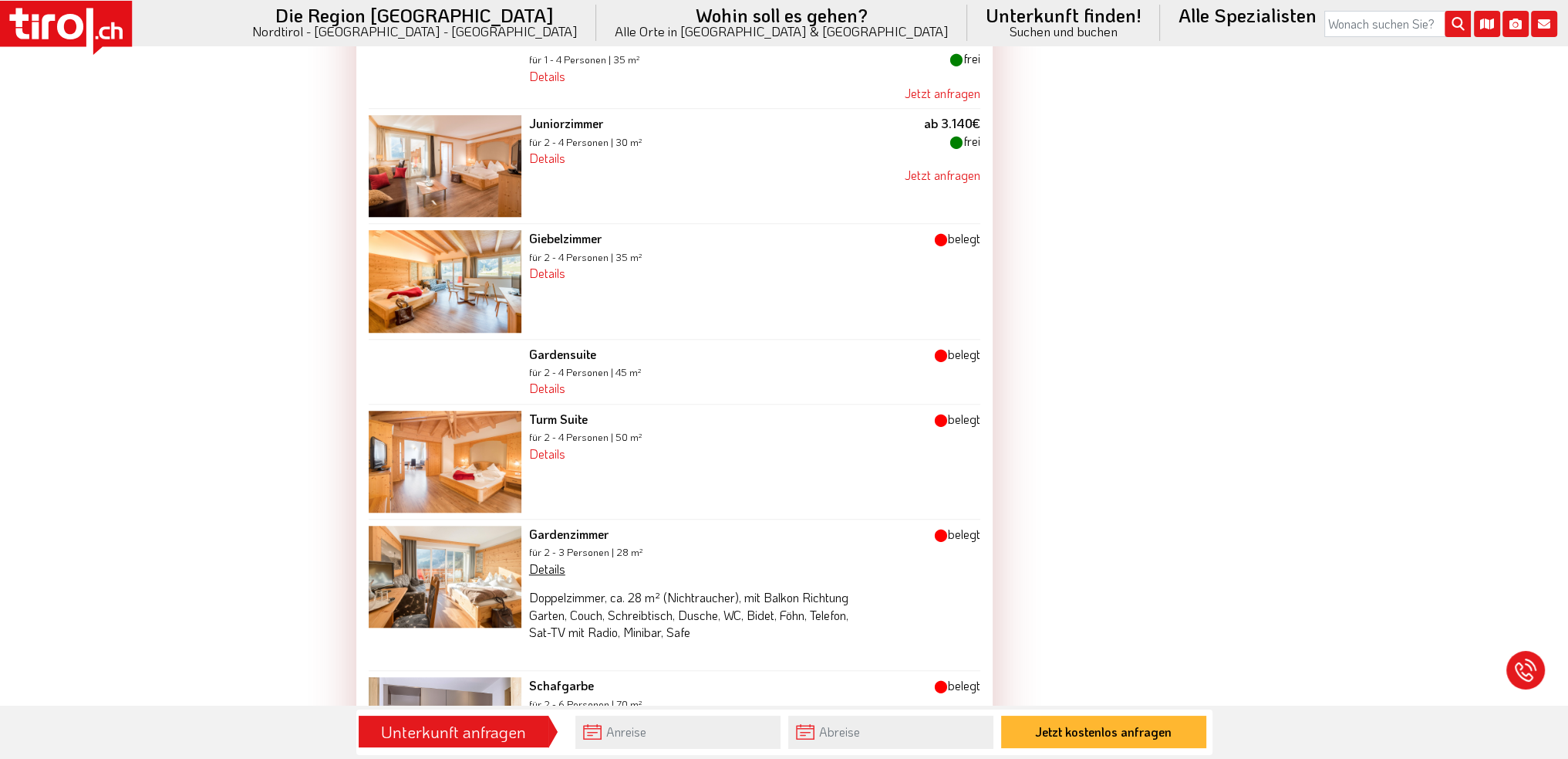
click at [538, 570] on link "Details" at bounding box center [547, 568] width 36 height 16
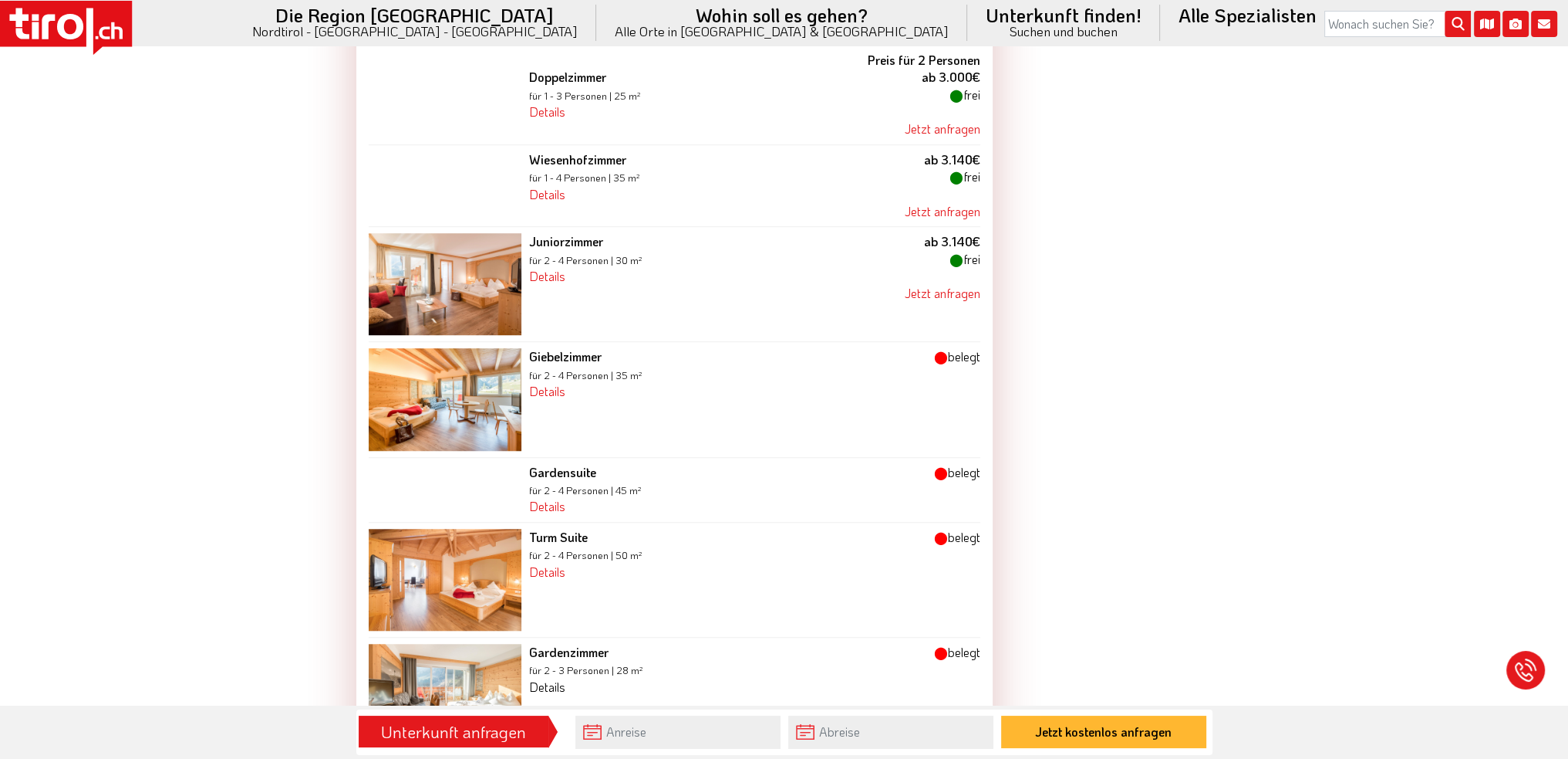
scroll to position [1543, 0]
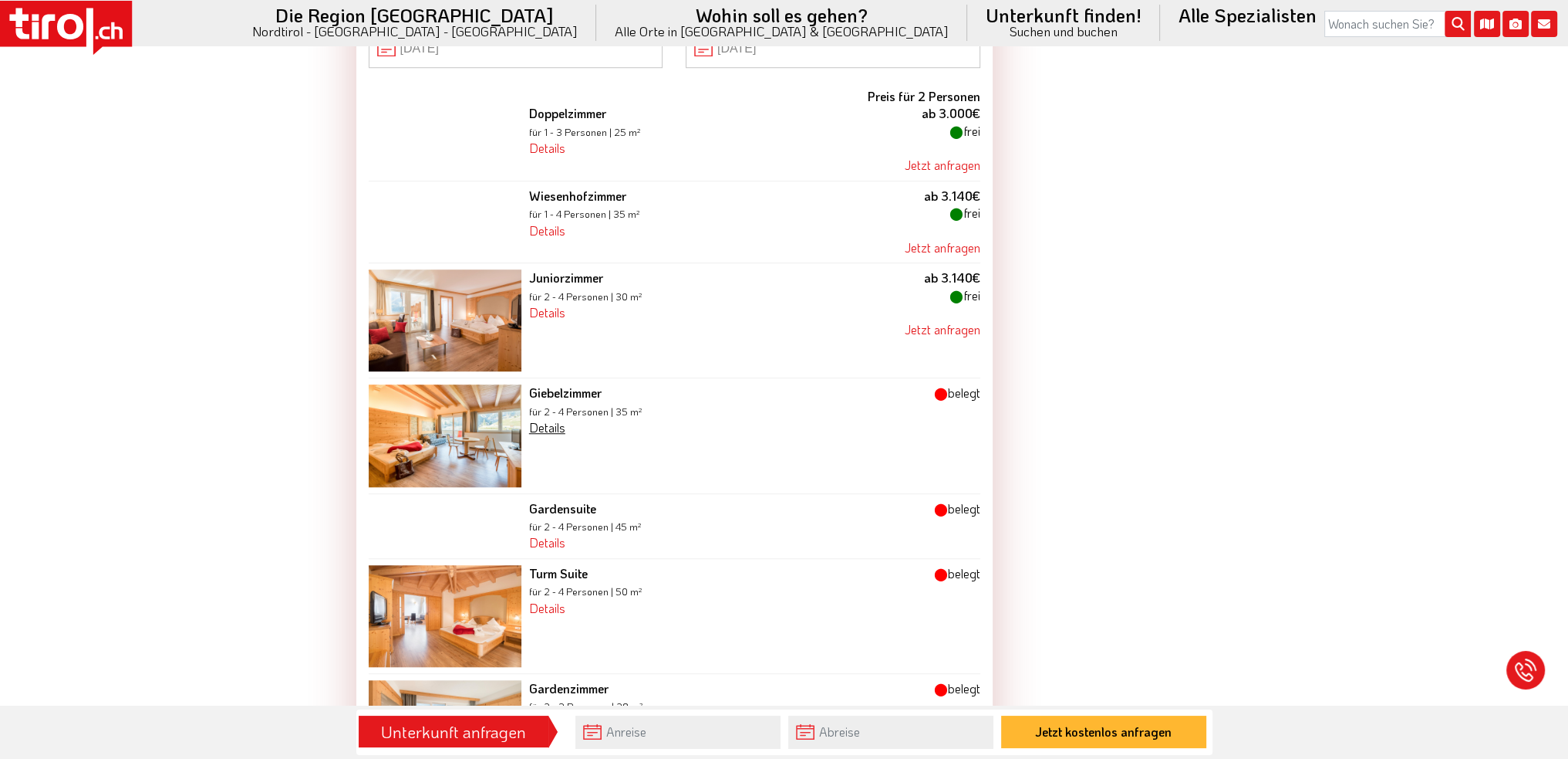
click at [559, 430] on link "Details" at bounding box center [547, 427] width 36 height 16
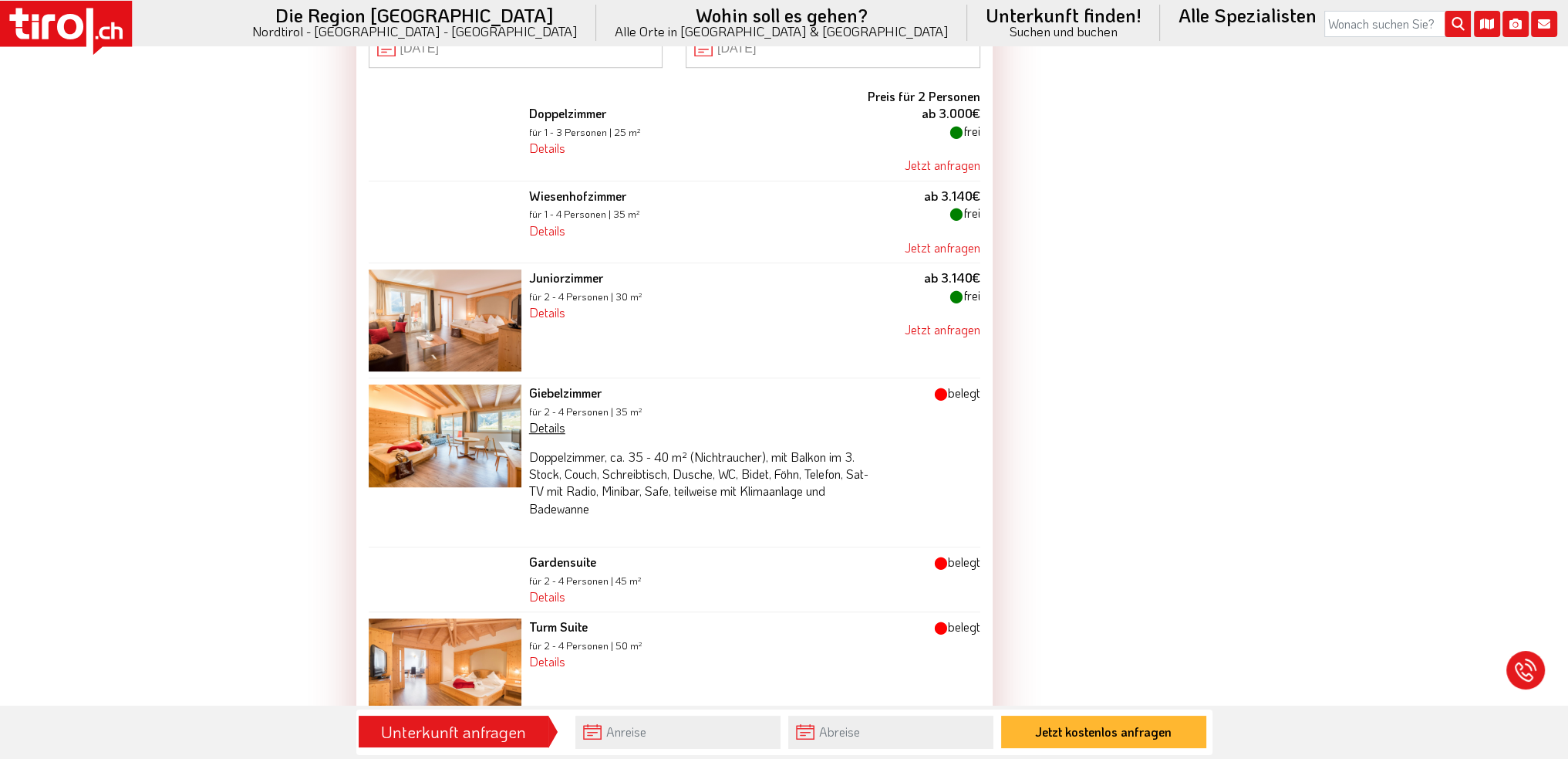
click at [559, 430] on link "Details" at bounding box center [547, 427] width 36 height 16
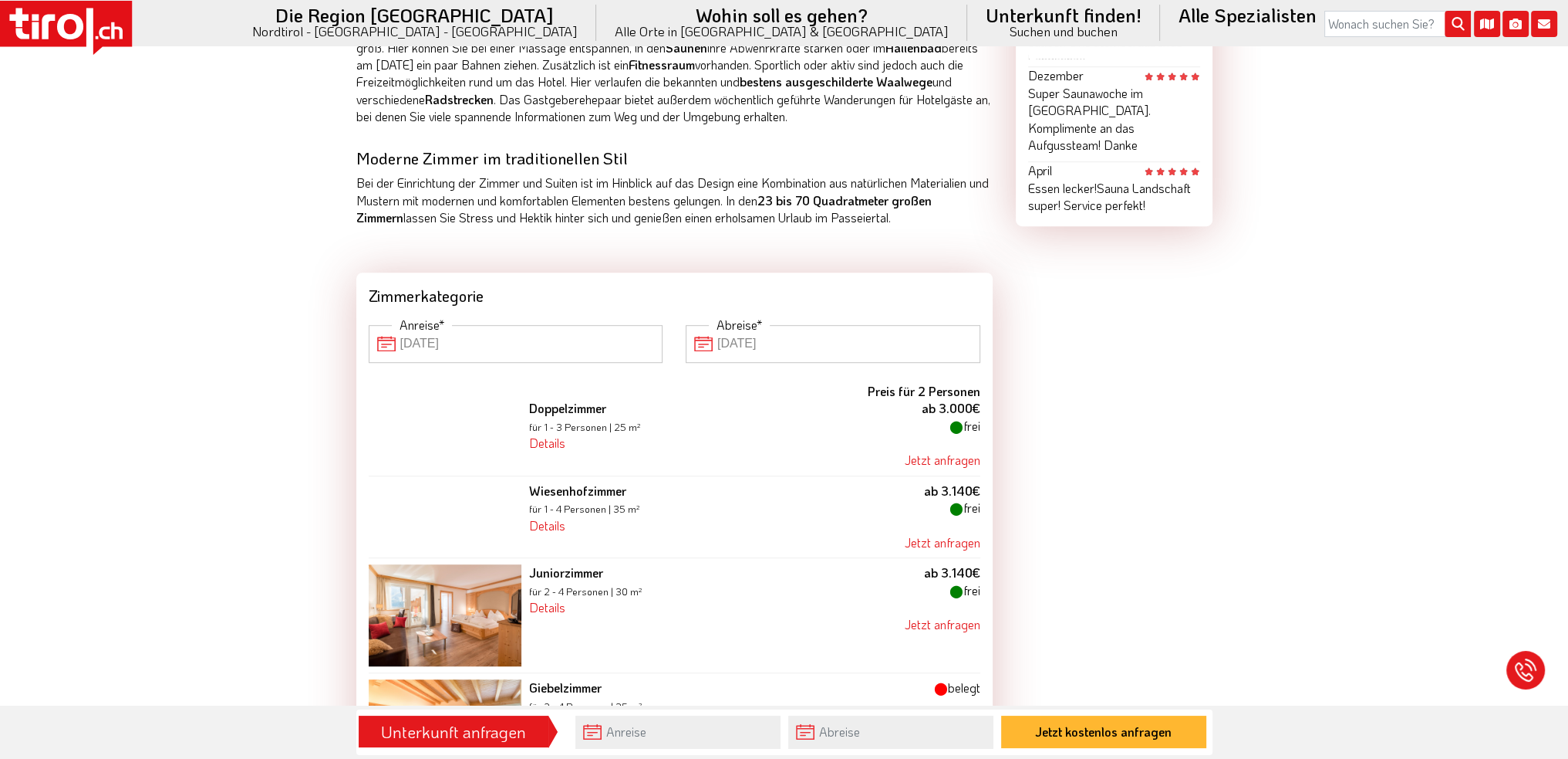
scroll to position [1235, 0]
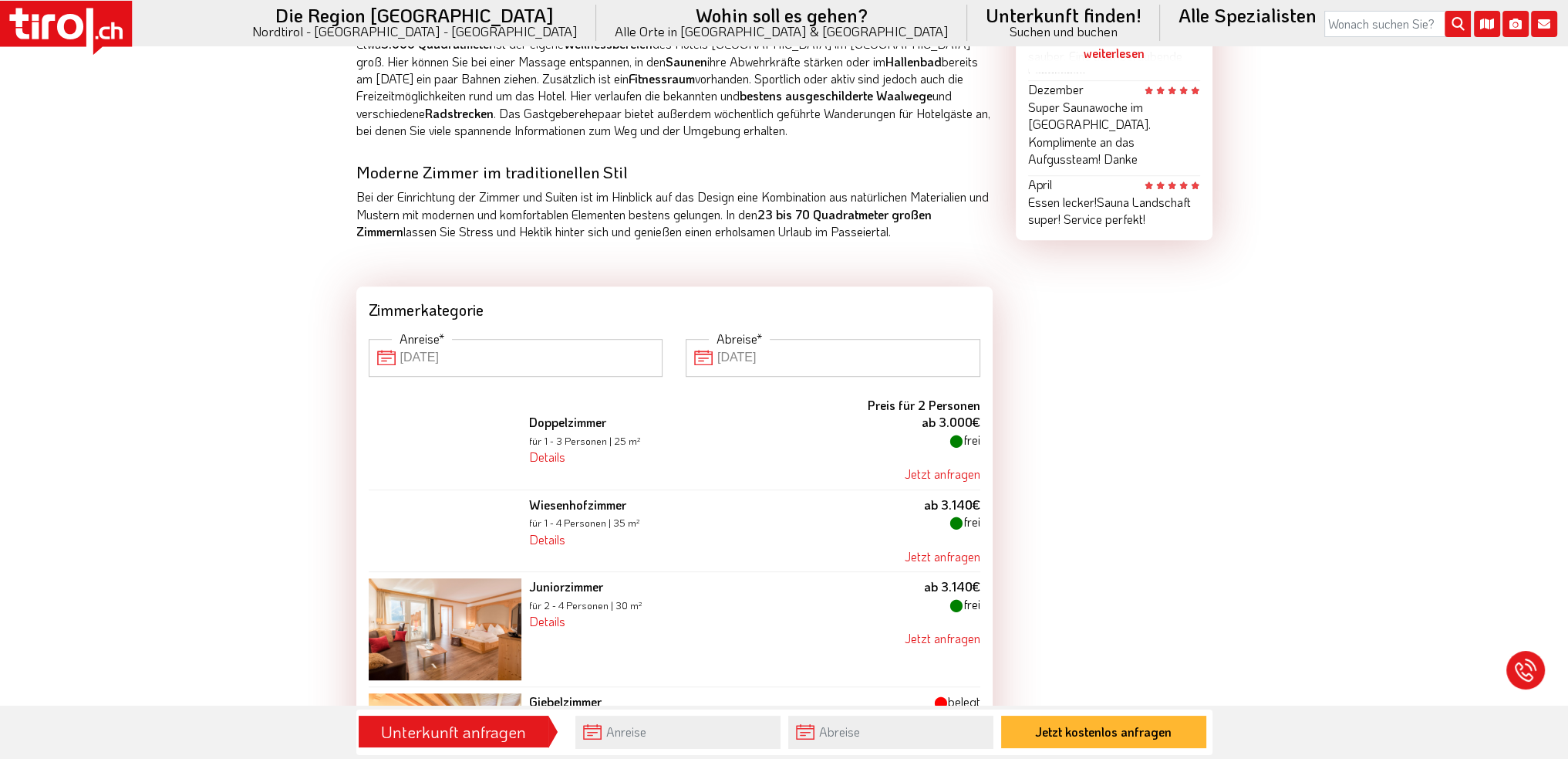
click at [551, 464] on div "Doppelzimmer für 1 - 3 Personen | 25 m² Details Doppelzimmer mit Balkon, ca. 24…" at bounding box center [699, 449] width 357 height 70
click at [552, 455] on link "Details" at bounding box center [547, 456] width 36 height 16
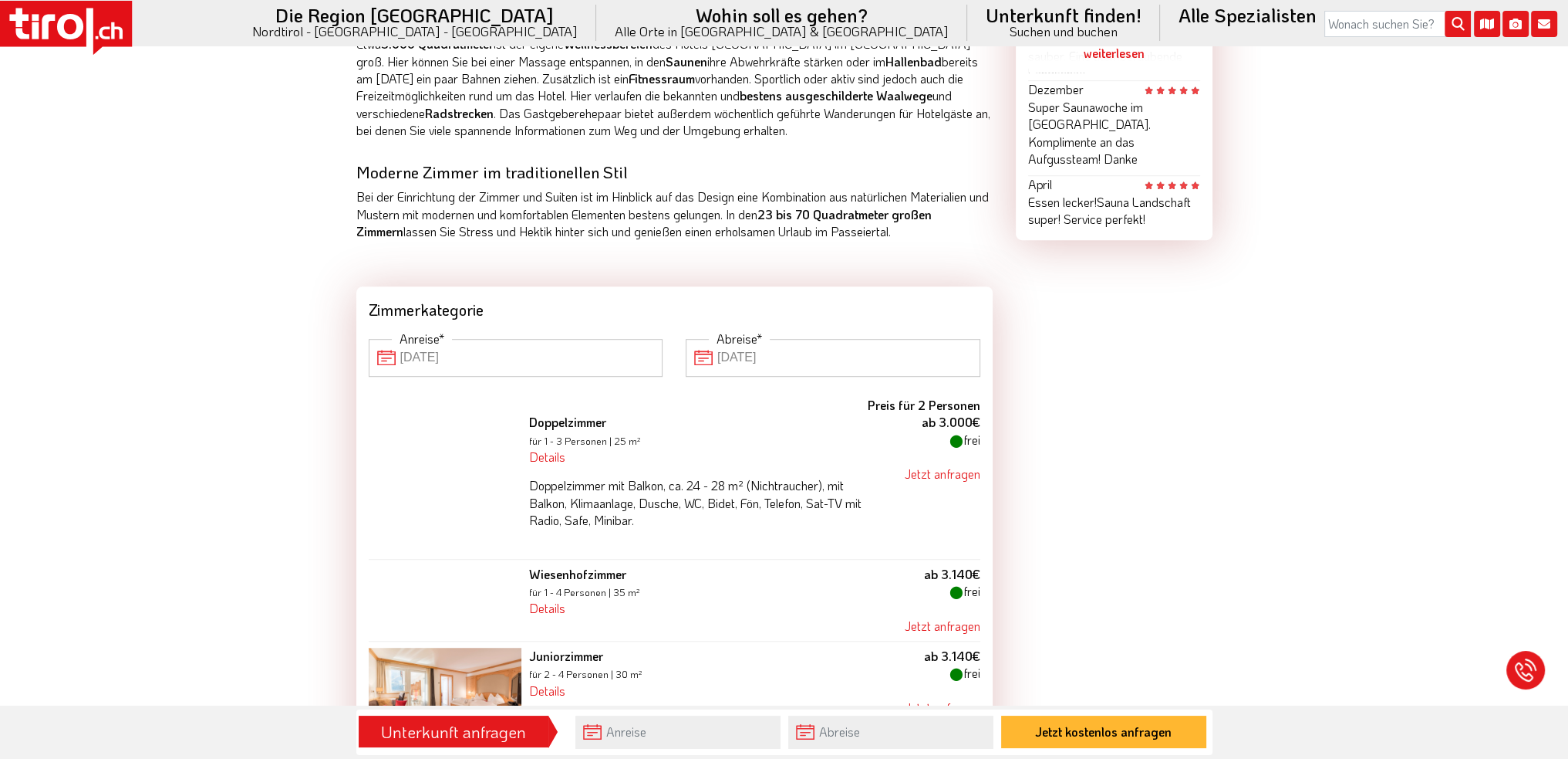
click at [562, 466] on div "Doppelzimmer mit Balkon, ca. 24 - 28 m² (Nichtraucher), mit Balkon, Klimaanlage…" at bounding box center [700, 509] width 342 height 87
click at [548, 614] on link "Details" at bounding box center [547, 607] width 36 height 16
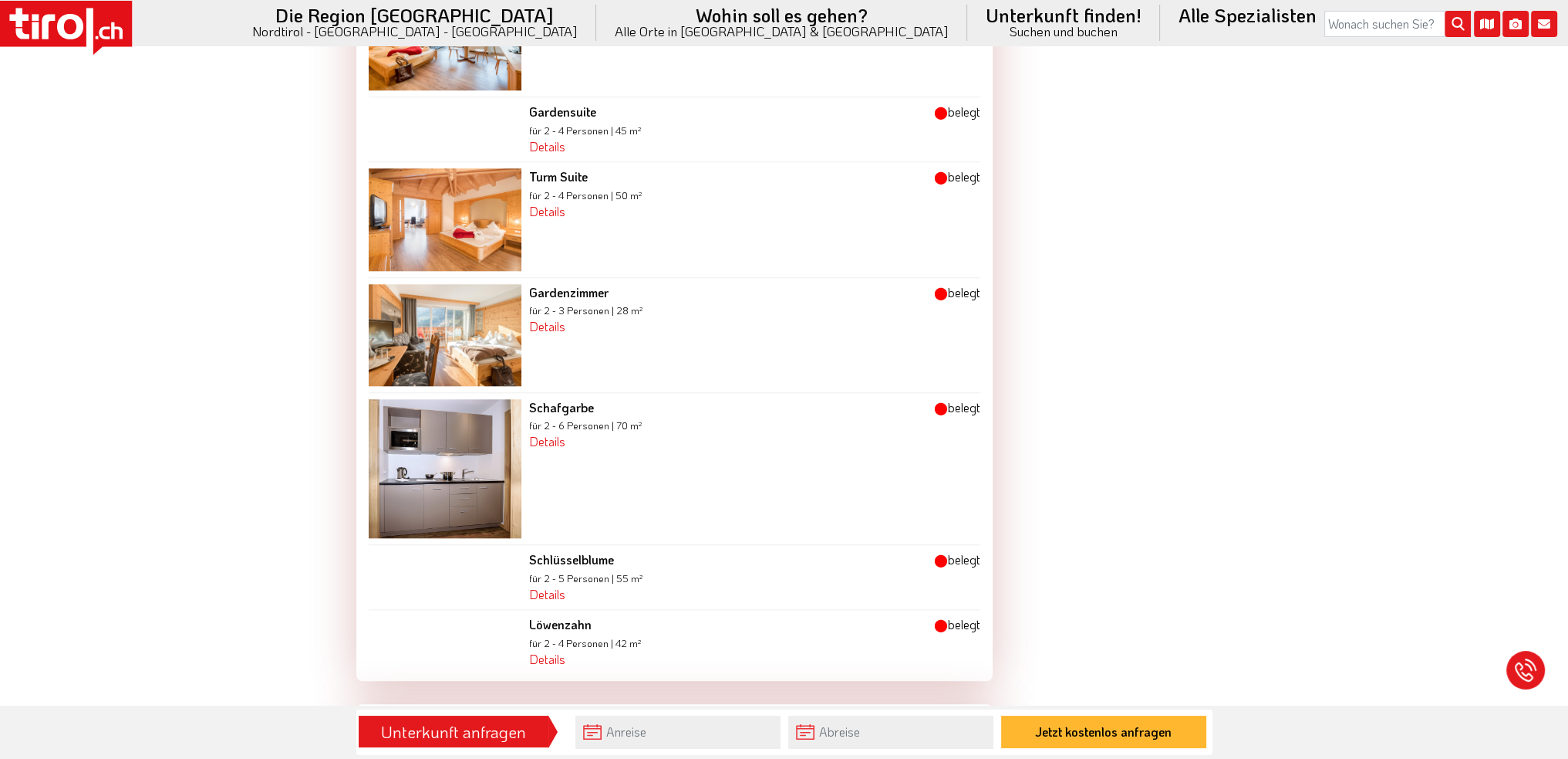
scroll to position [2161, 0]
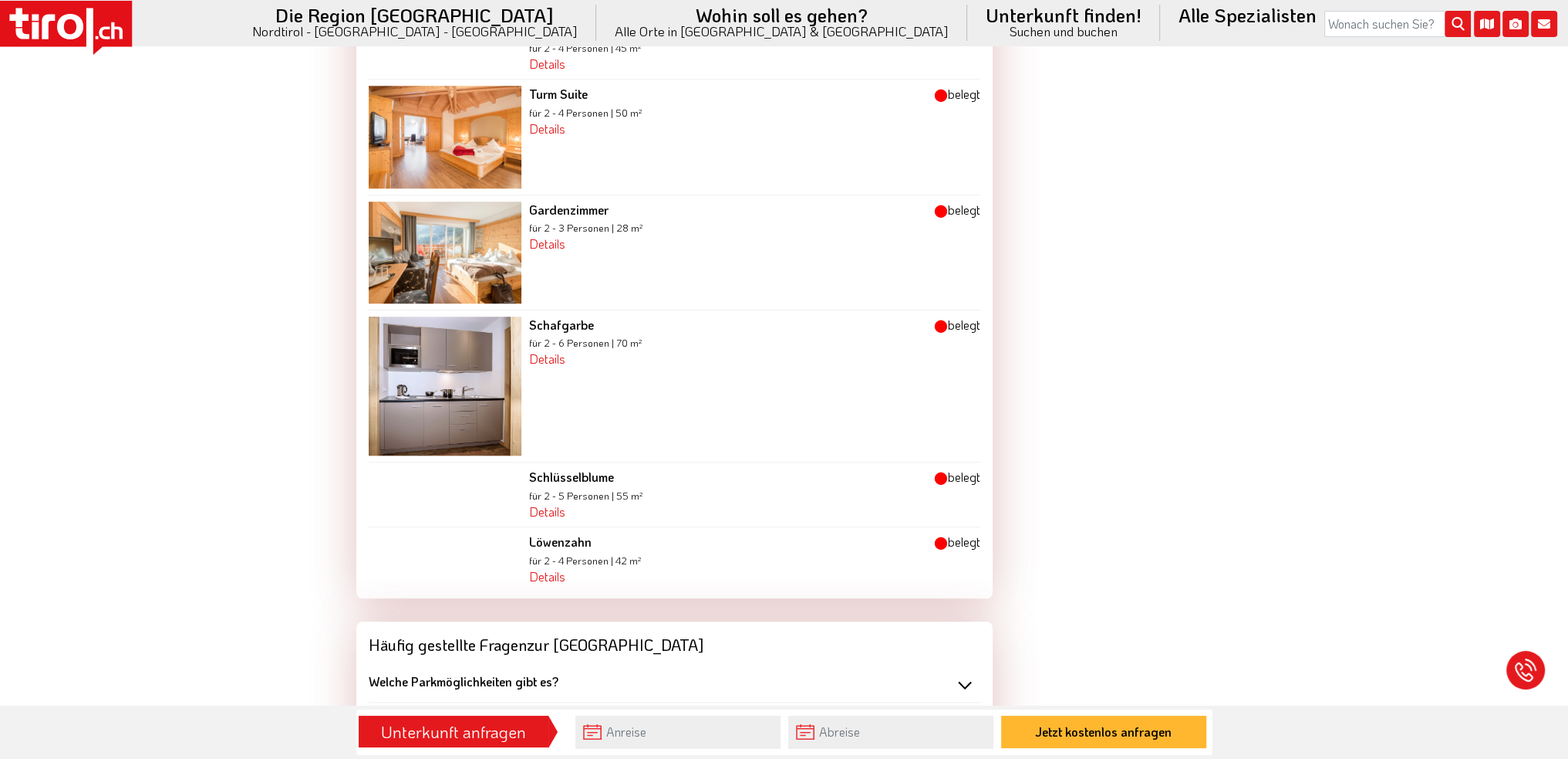
scroll to position [1466, 0]
